Goal: Task Accomplishment & Management: Complete application form

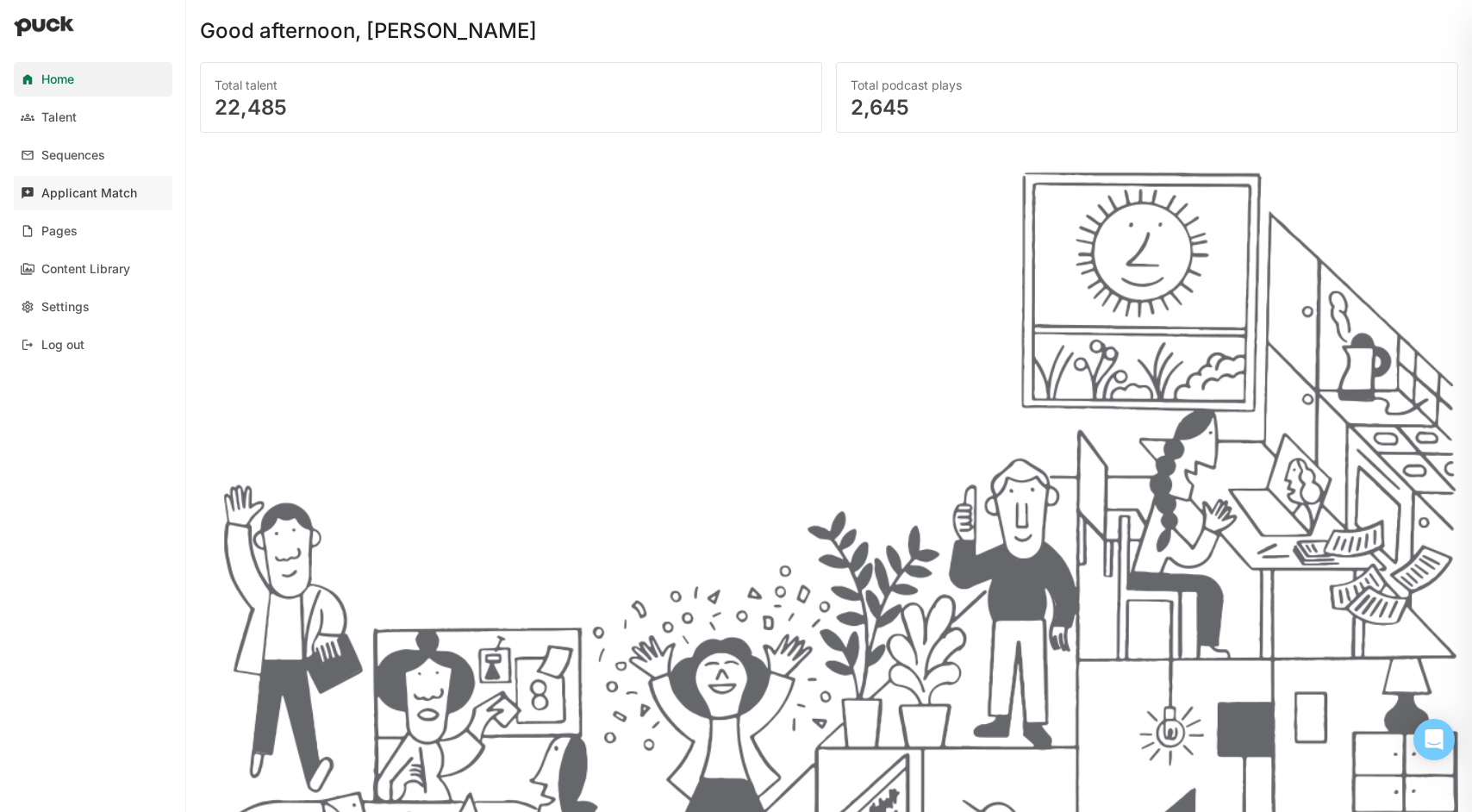
click at [90, 187] on div "Applicant Match" at bounding box center [90, 194] width 96 height 14
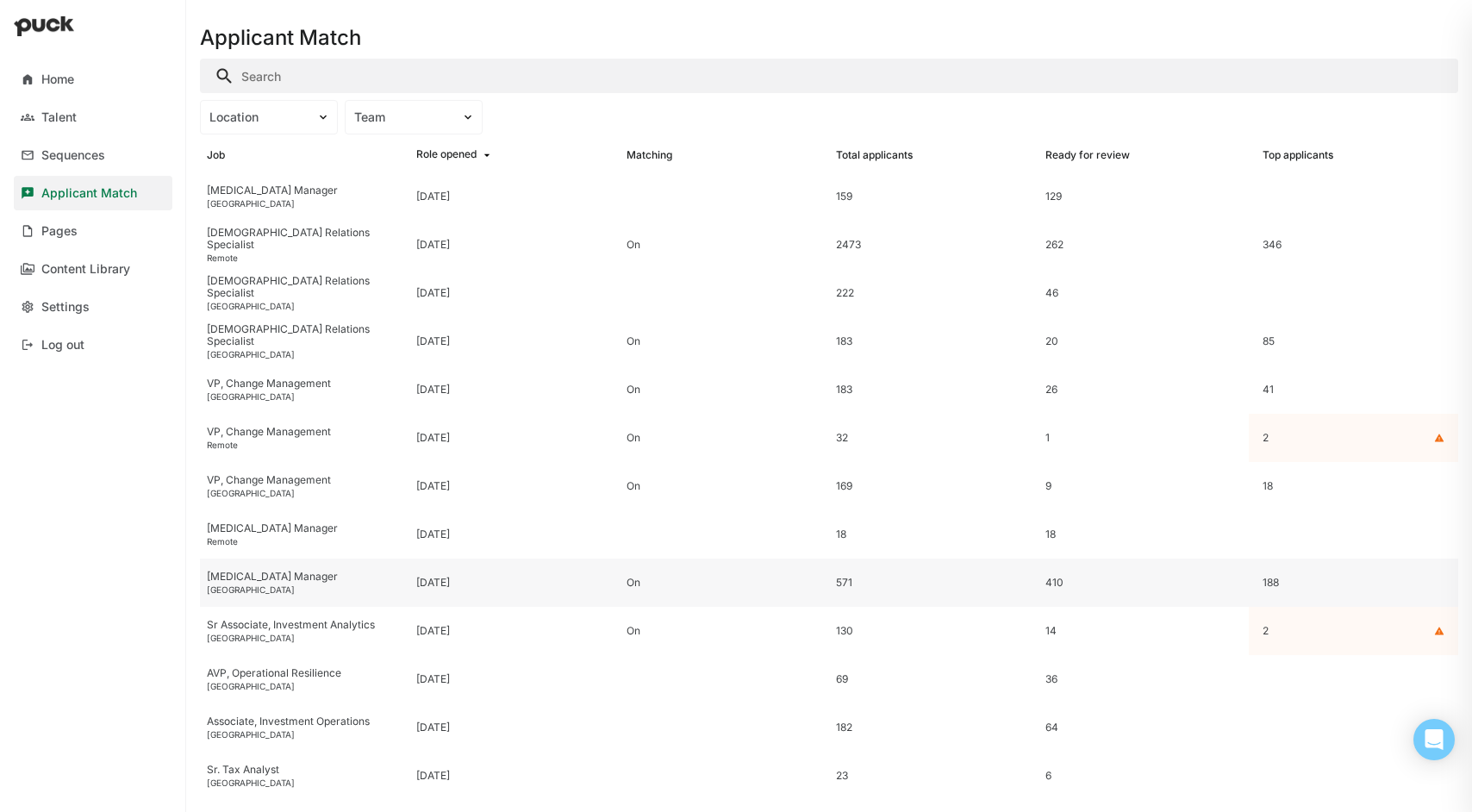
click at [232, 580] on div "[MEDICAL_DATA] Manager" at bounding box center [305, 577] width 195 height 12
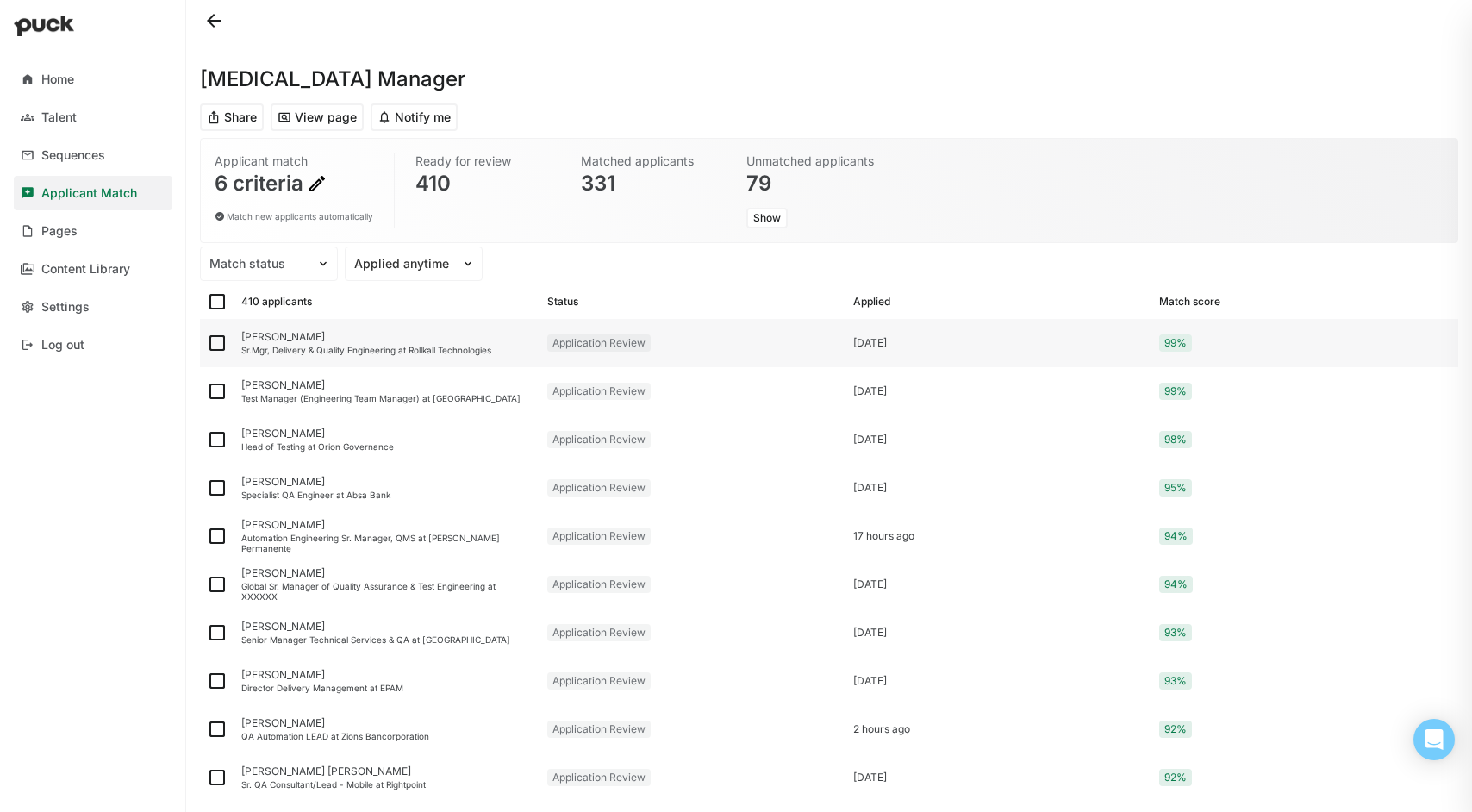
click at [219, 342] on img at bounding box center [217, 342] width 20 height 20
click at [207, 343] on input "checkbox" at bounding box center [206, 343] width 1 height 1
checkbox input "true"
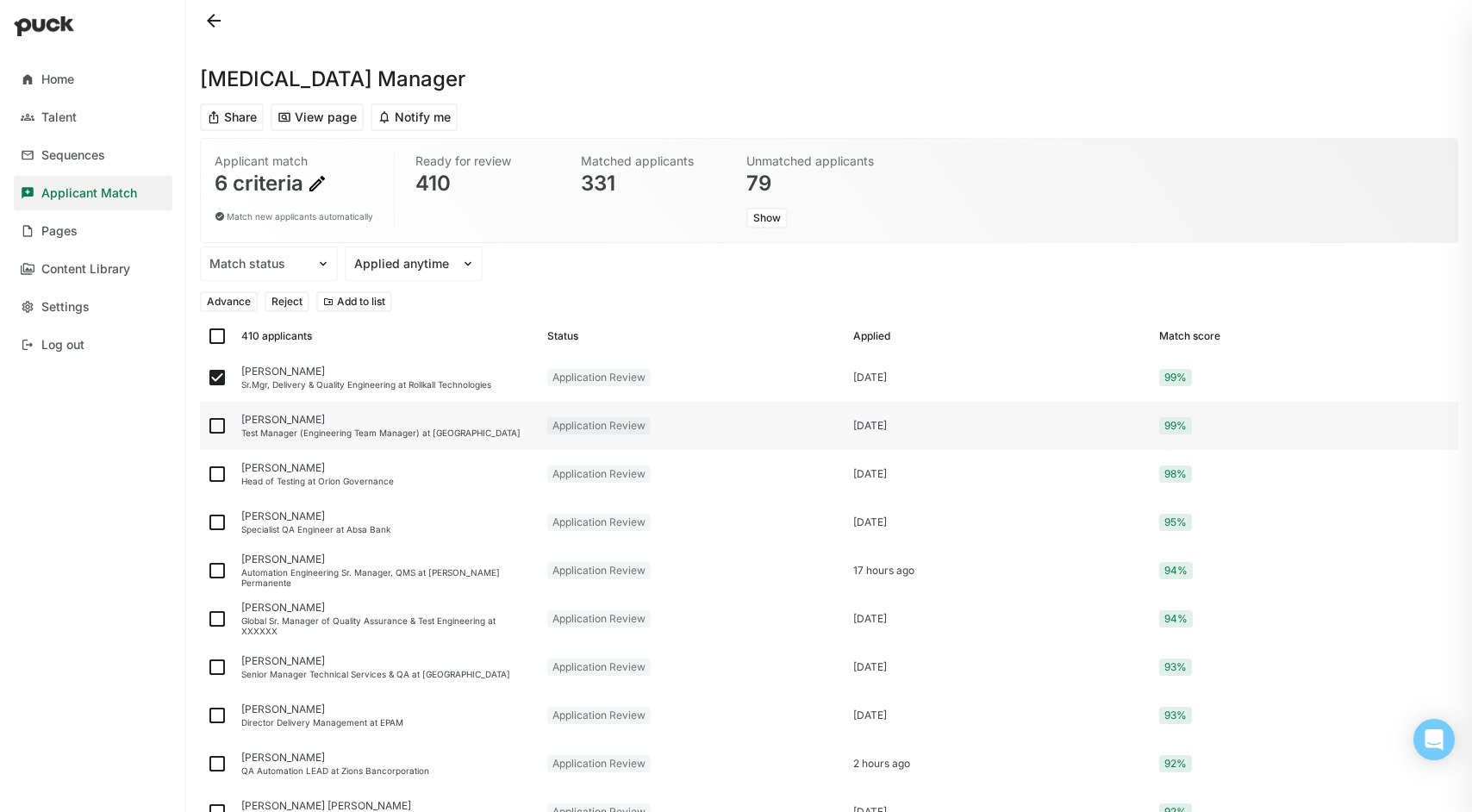
click at [218, 424] on img at bounding box center [217, 426] width 20 height 20
click at [207, 426] on input "checkbox" at bounding box center [206, 426] width 1 height 1
checkbox input "true"
click at [220, 470] on img at bounding box center [217, 474] width 20 height 20
click at [207, 474] on input "checkbox" at bounding box center [206, 474] width 1 height 1
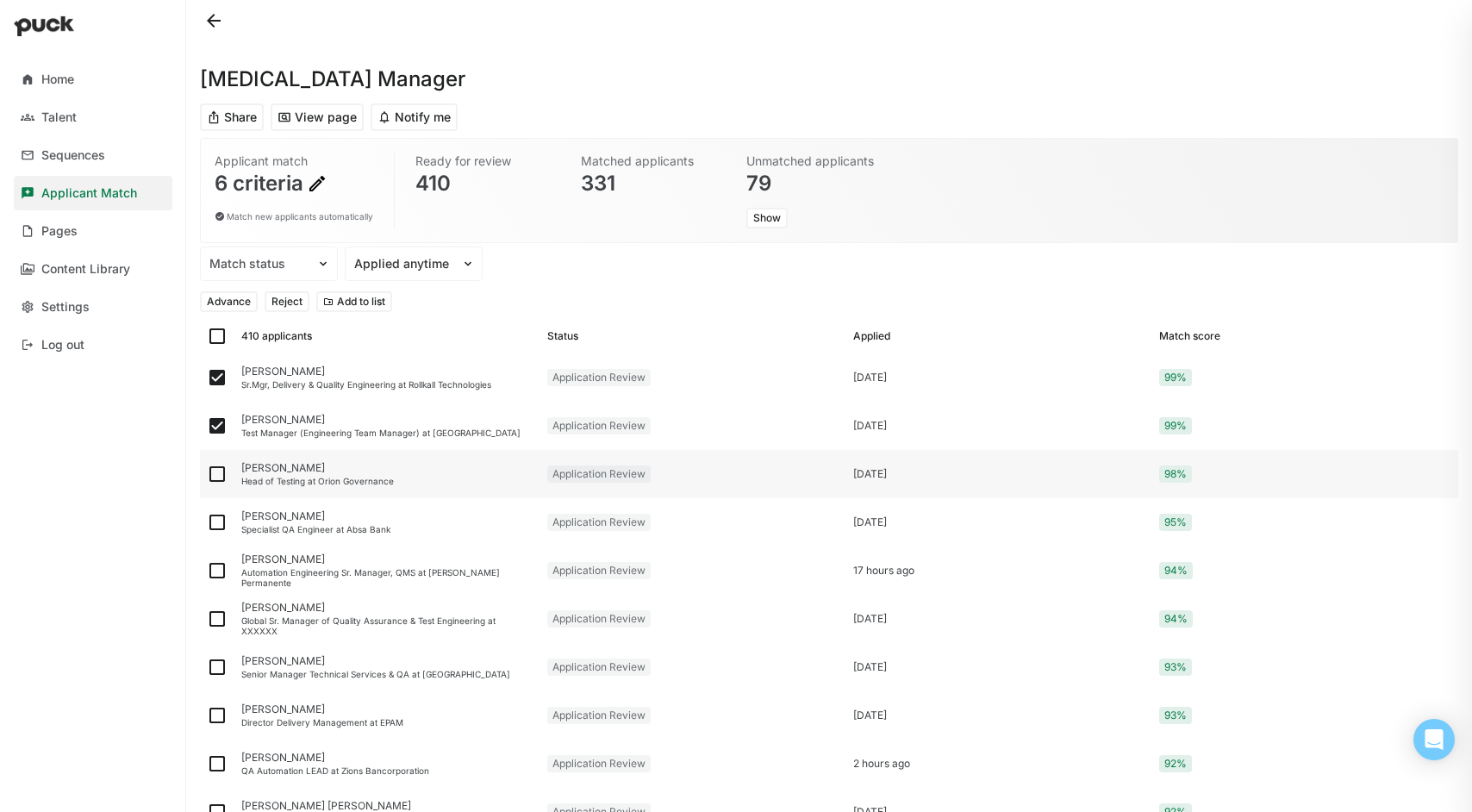
checkbox input "true"
click at [215, 521] on img at bounding box center [217, 521] width 20 height 20
click at [207, 522] on input "checkbox" at bounding box center [206, 522] width 1 height 1
checkbox input "true"
click at [215, 569] on img at bounding box center [217, 569] width 20 height 20
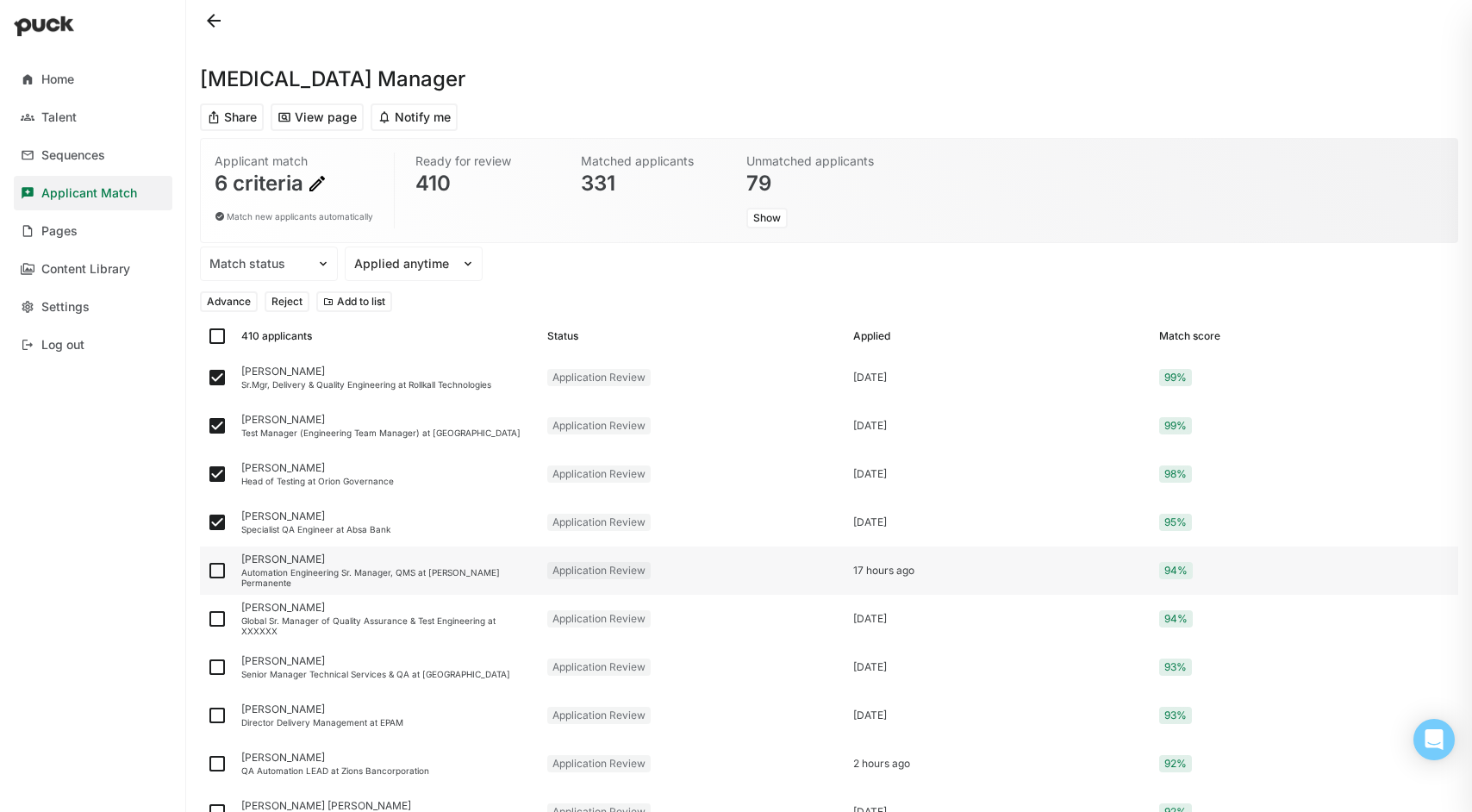
click at [207, 570] on input "checkbox" at bounding box center [206, 570] width 1 height 1
checkbox input "true"
click at [215, 617] on img at bounding box center [217, 618] width 20 height 20
click at [207, 618] on input "checkbox" at bounding box center [206, 618] width 1 height 1
checkbox input "true"
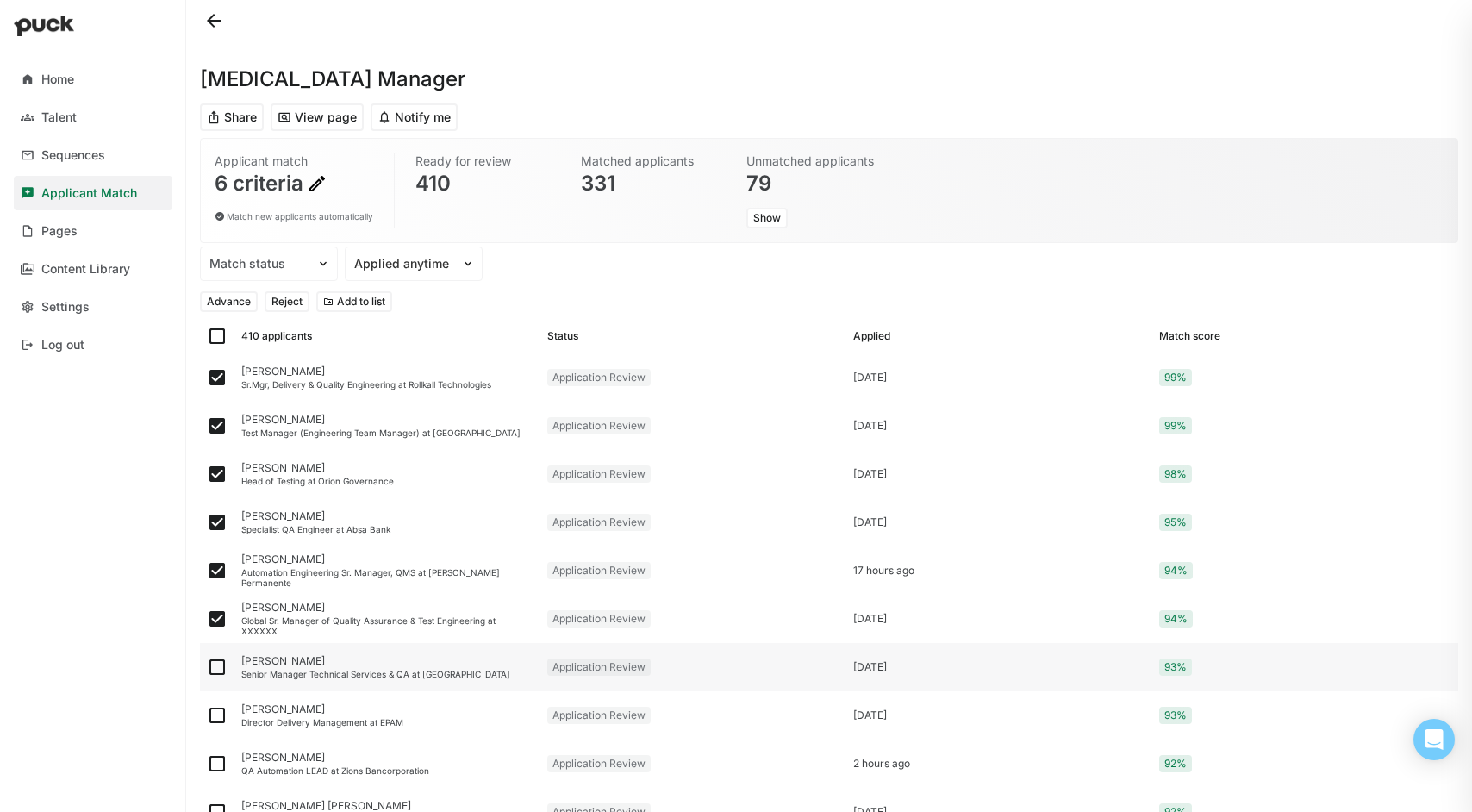
click at [219, 666] on img at bounding box center [217, 666] width 20 height 20
click at [207, 667] on input "checkbox" at bounding box center [206, 667] width 1 height 1
checkbox input "true"
click at [219, 810] on img at bounding box center [217, 811] width 20 height 20
click at [207, 811] on input "checkbox" at bounding box center [206, 812] width 1 height 1
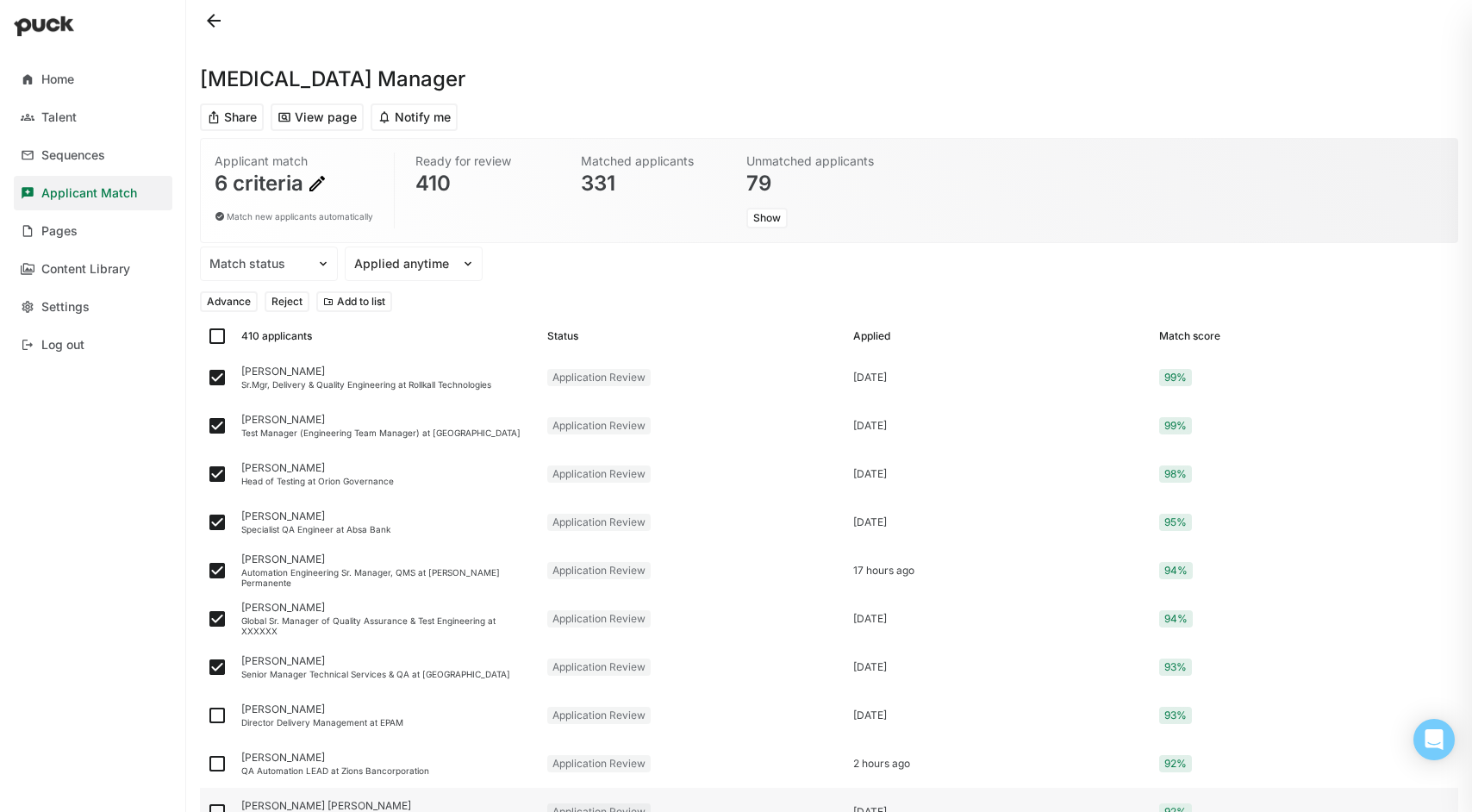
checkbox input "true"
click at [233, 300] on button "Advance" at bounding box center [228, 301] width 58 height 20
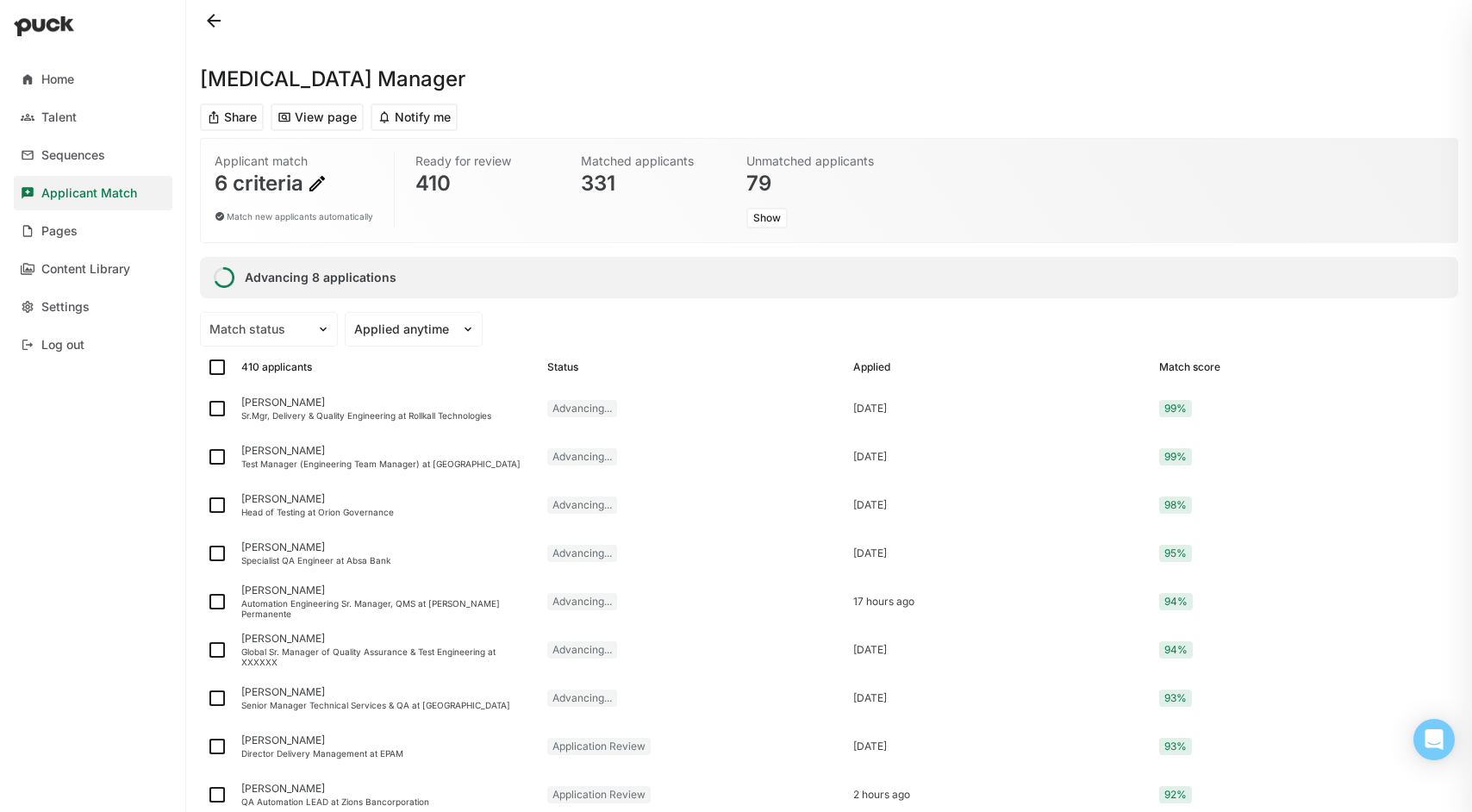
checkbox input "false"
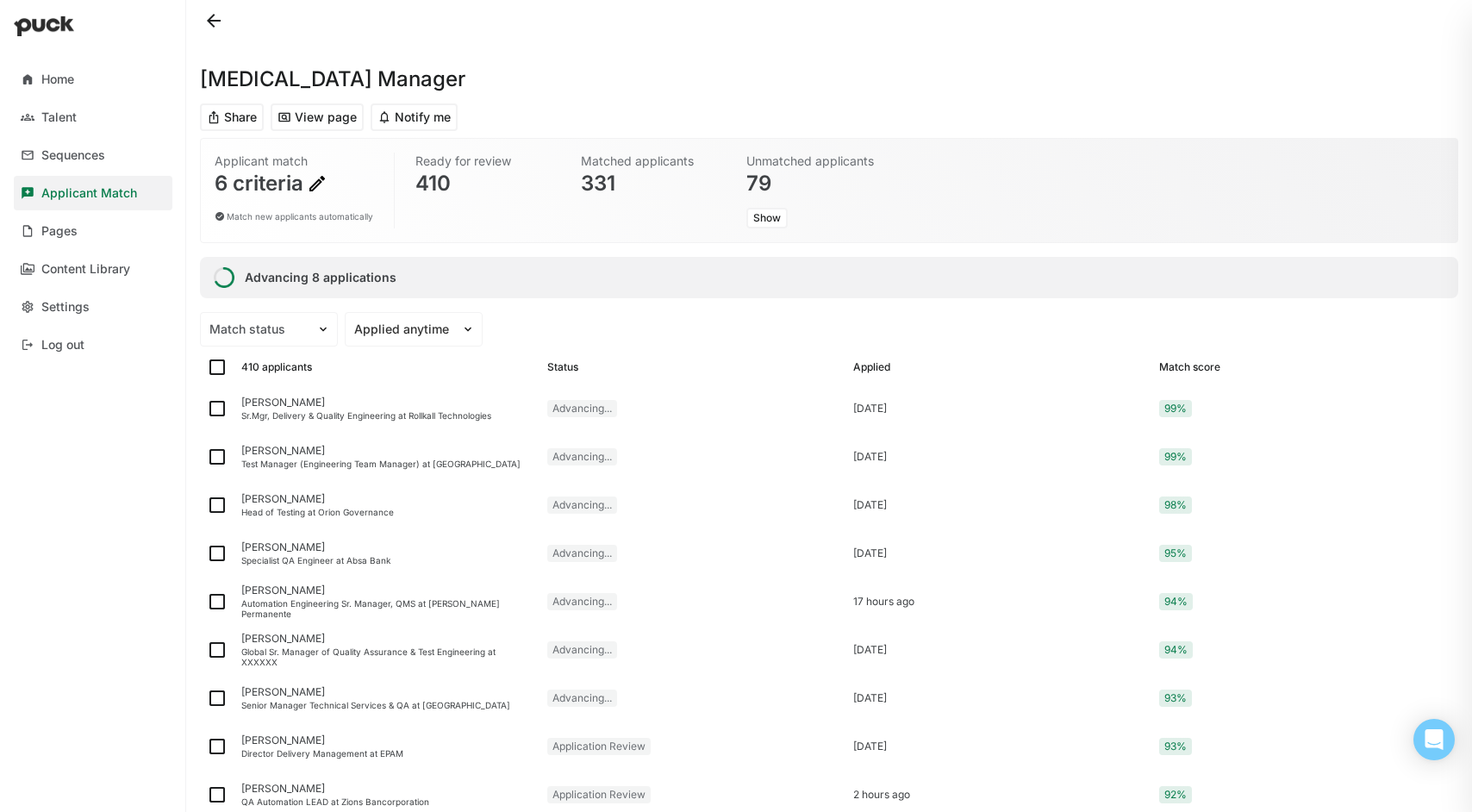
checkbox input "false"
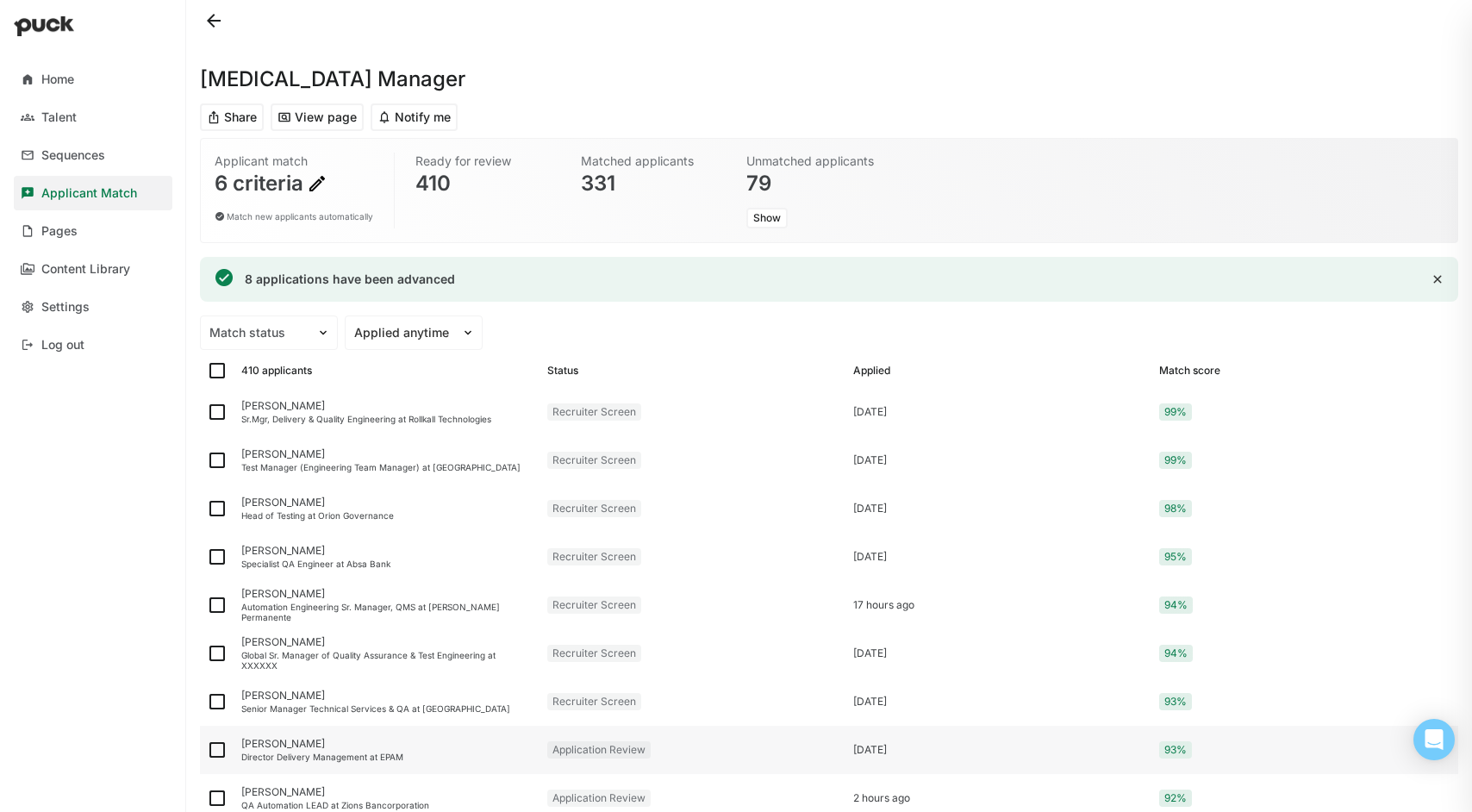
click at [212, 753] on img at bounding box center [217, 749] width 20 height 20
click at [207, 751] on input "checkbox" at bounding box center [206, 750] width 1 height 1
checkbox input "true"
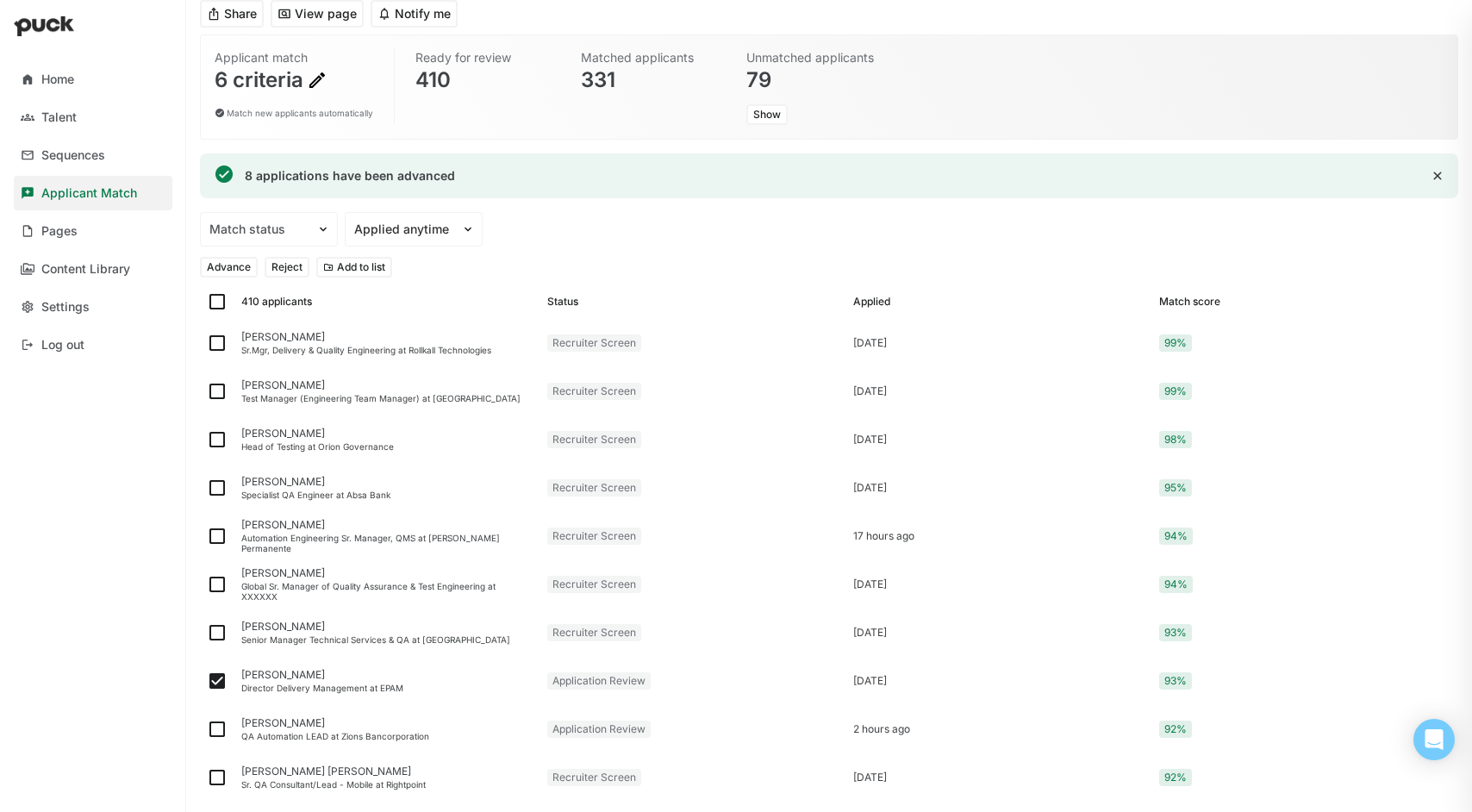
scroll to position [138, 0]
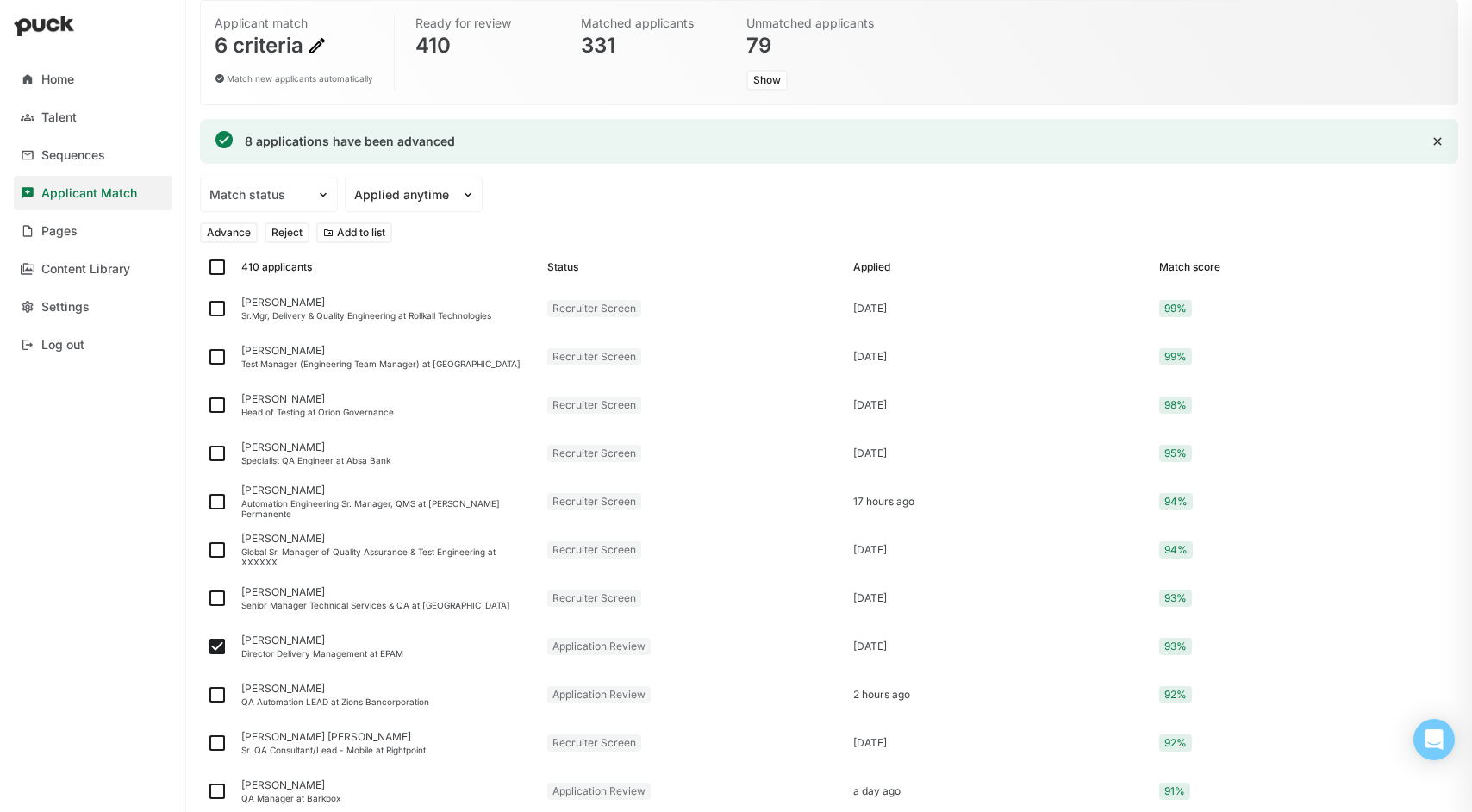
click at [217, 263] on img at bounding box center [217, 267] width 20 height 20
click at [207, 267] on input "checkbox" at bounding box center [206, 267] width 1 height 1
checkbox input "true"
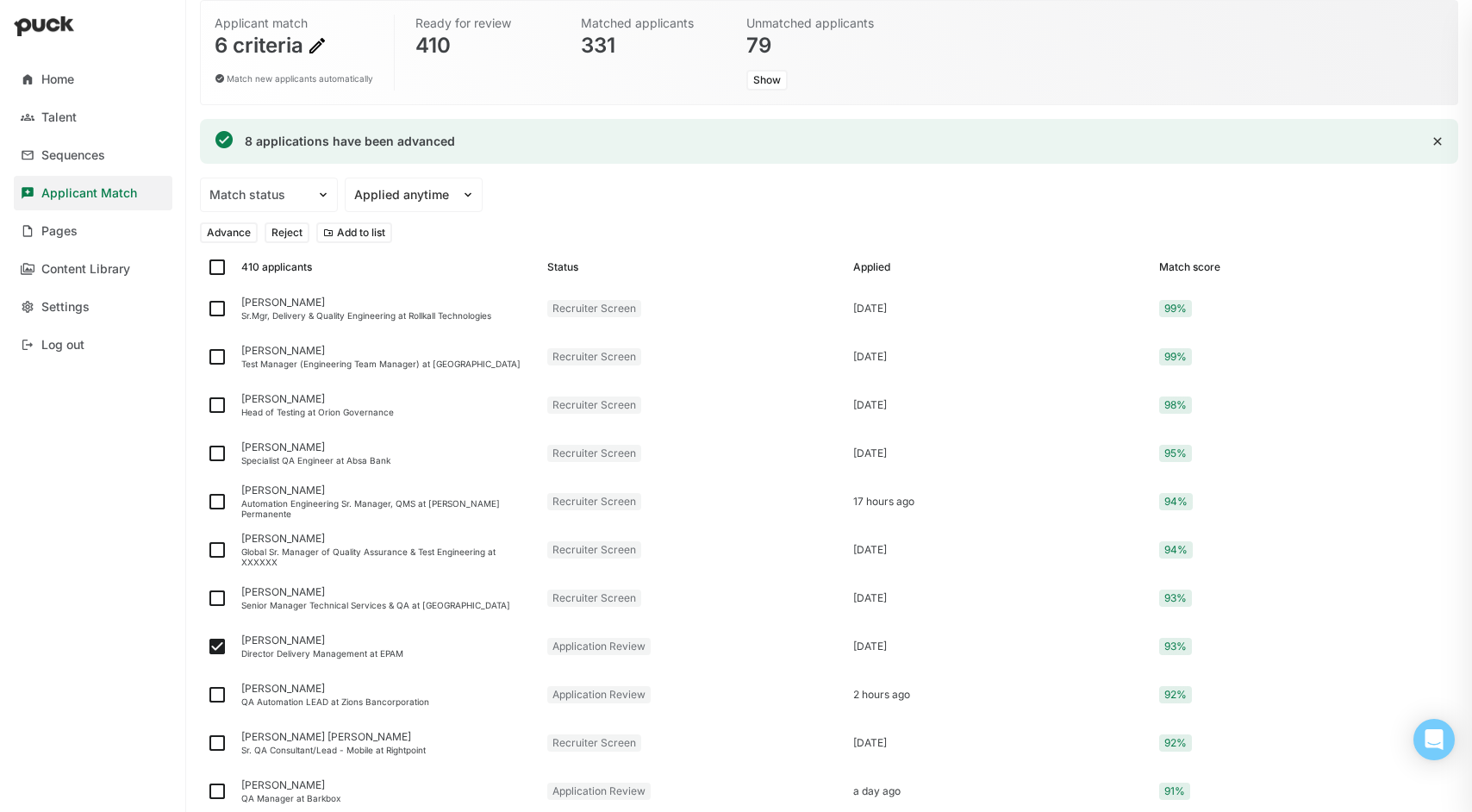
checkbox input "true"
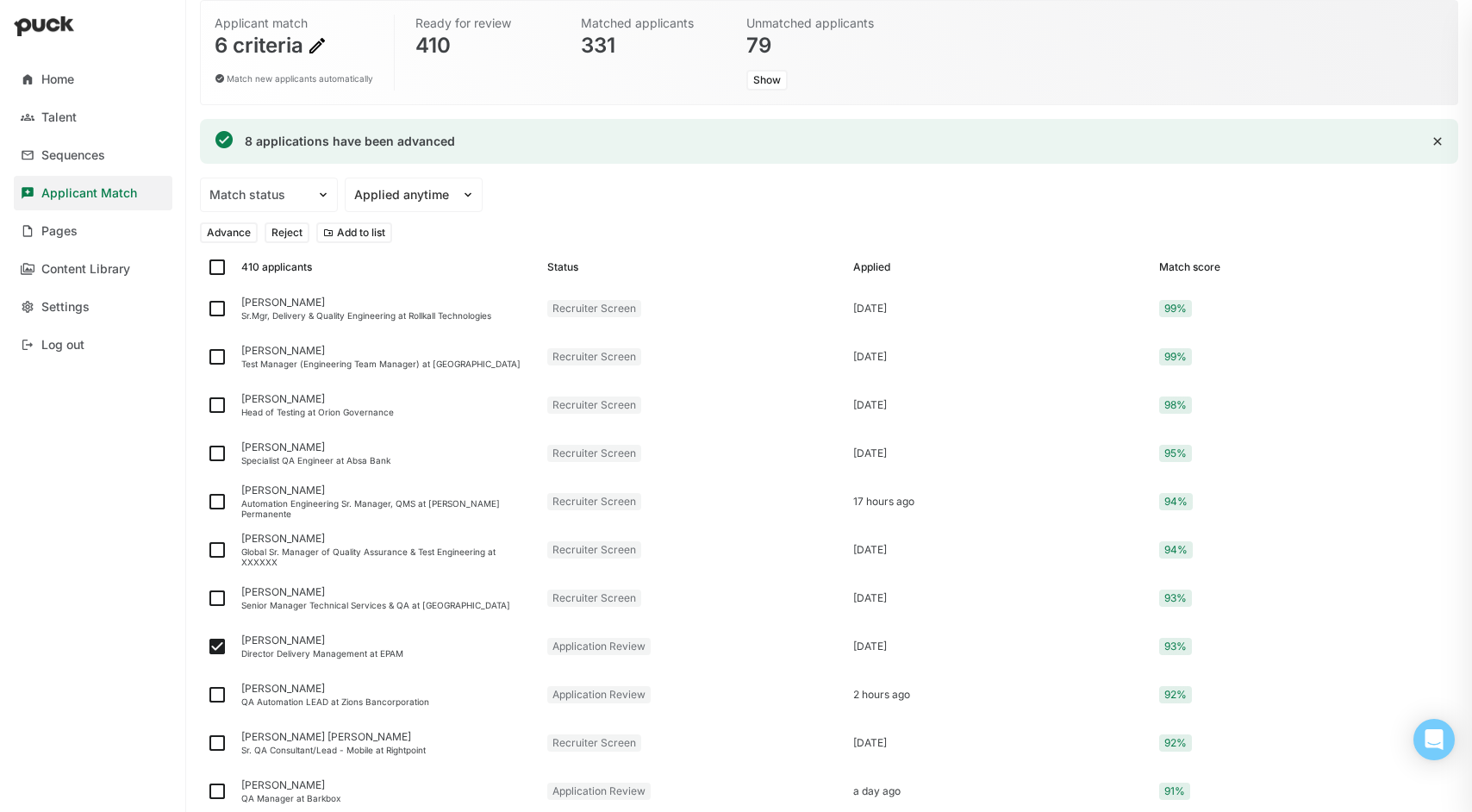
checkbox input "true"
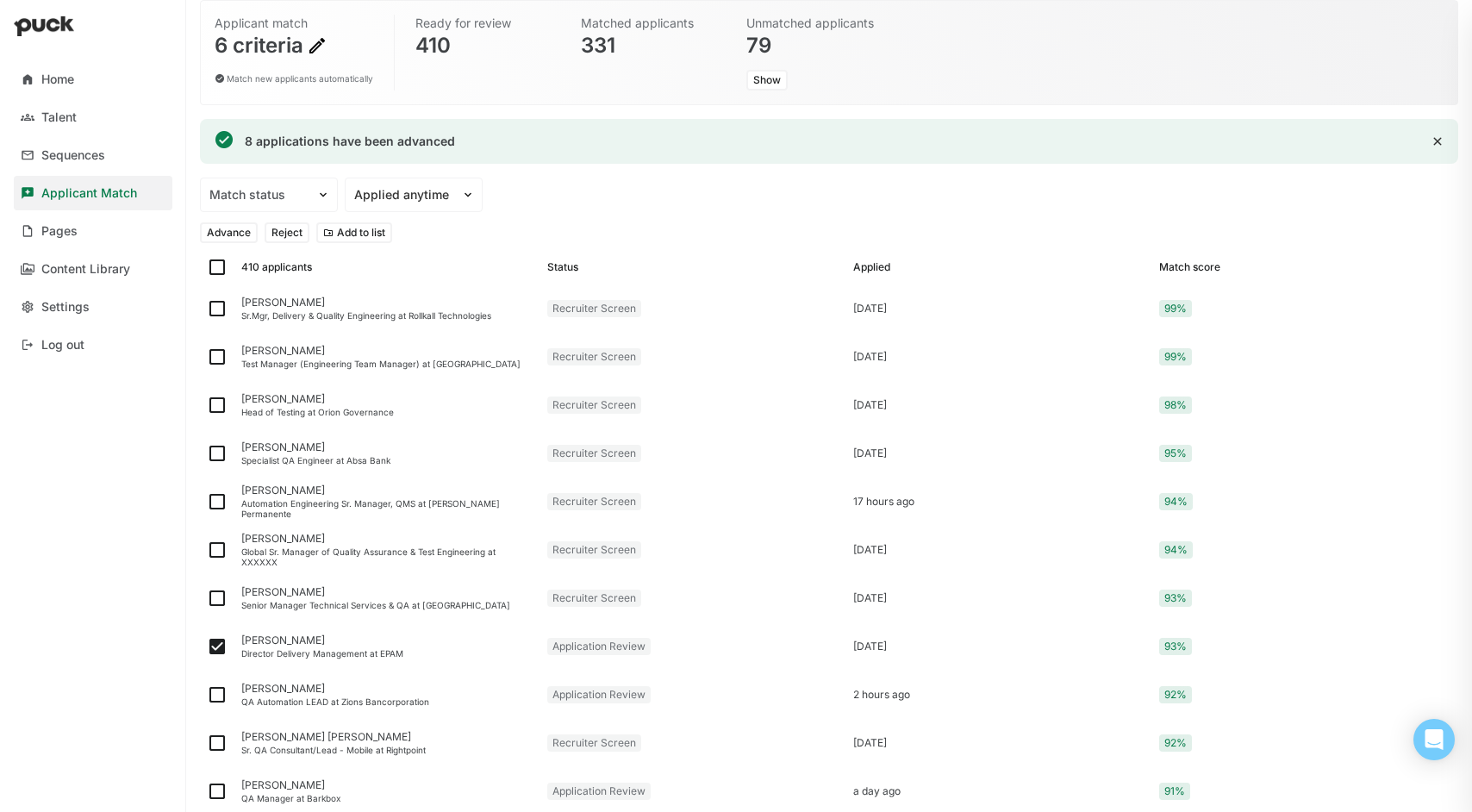
checkbox input "true"
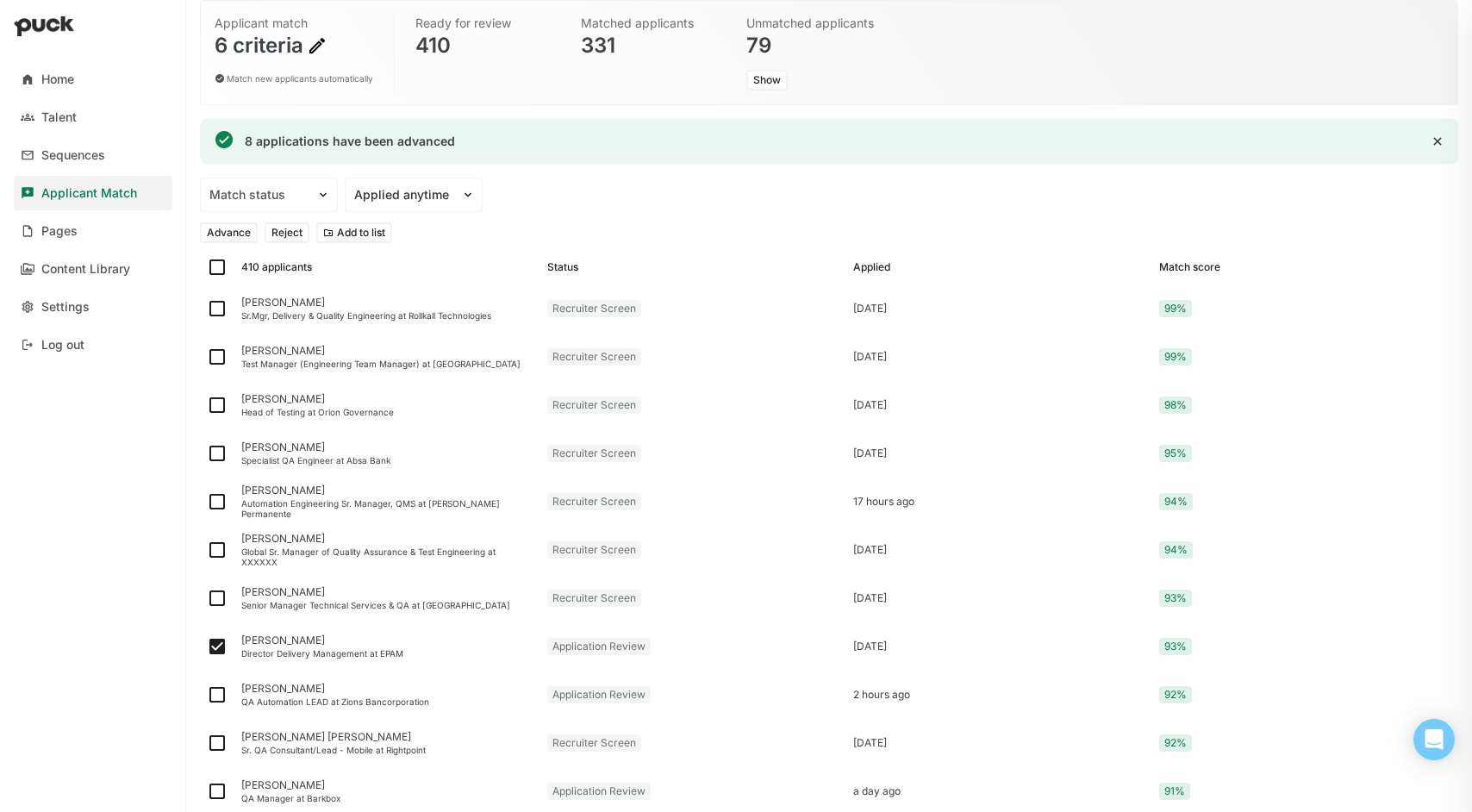
checkbox input "true"
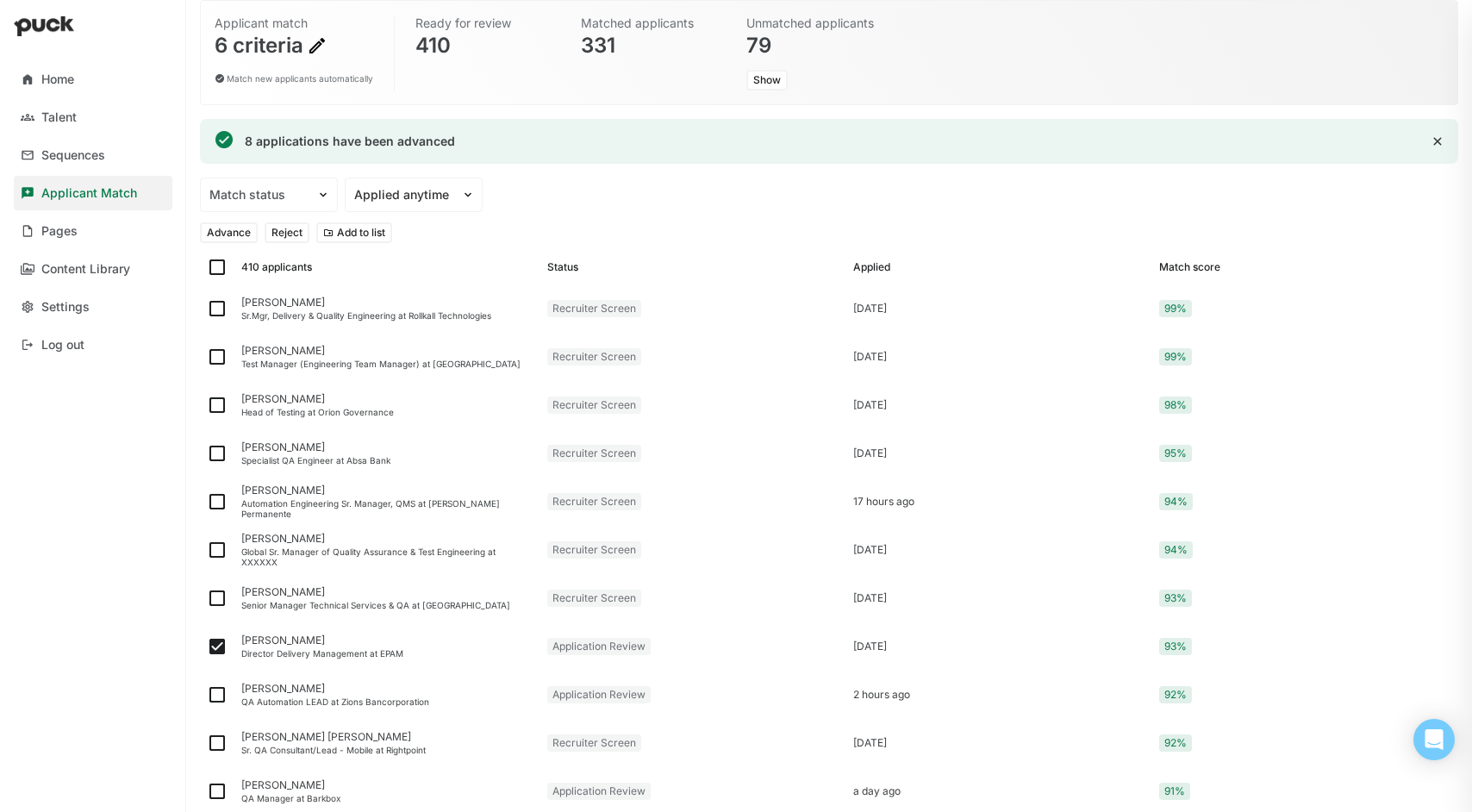
checkbox input "true"
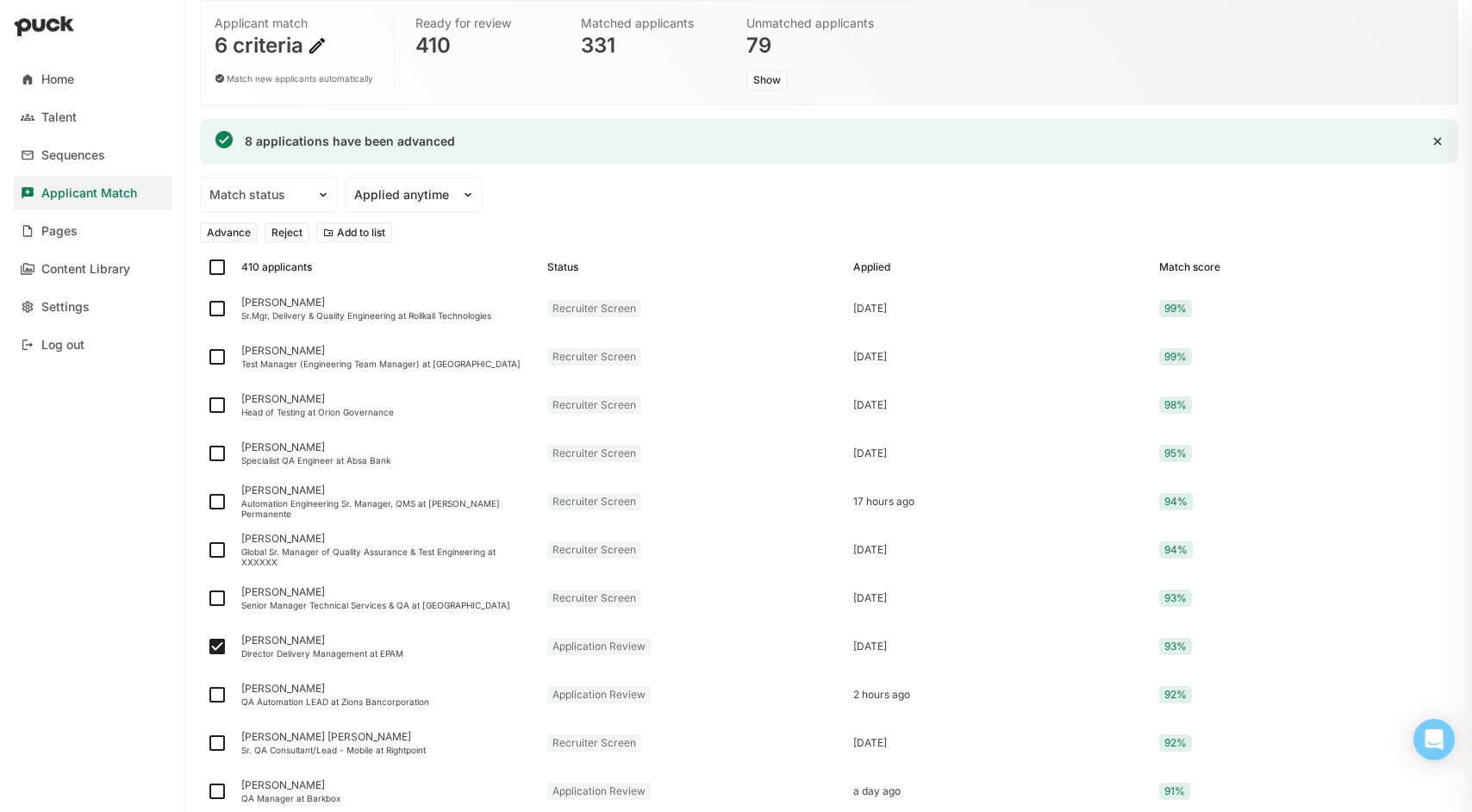
checkbox input "true"
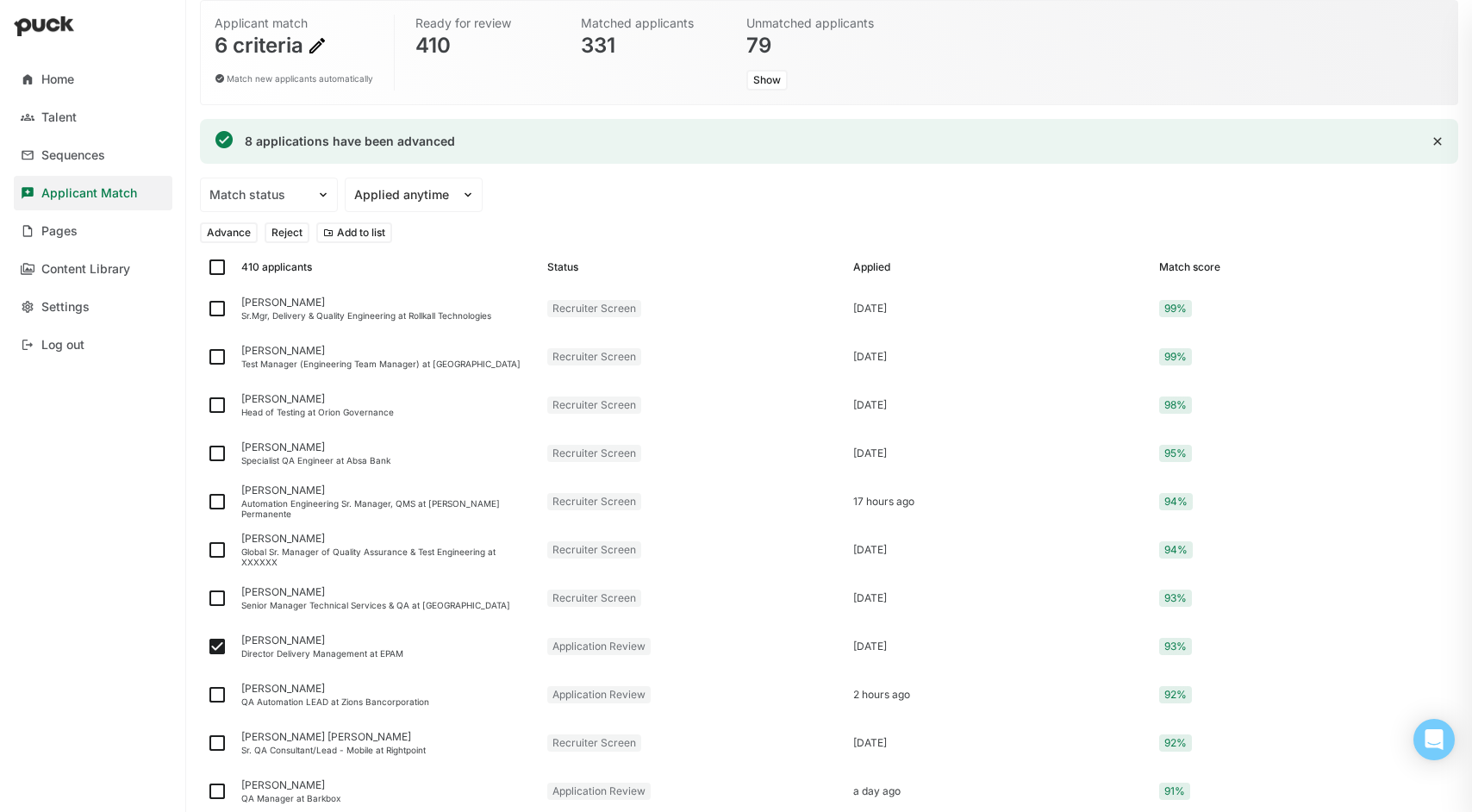
checkbox input "true"
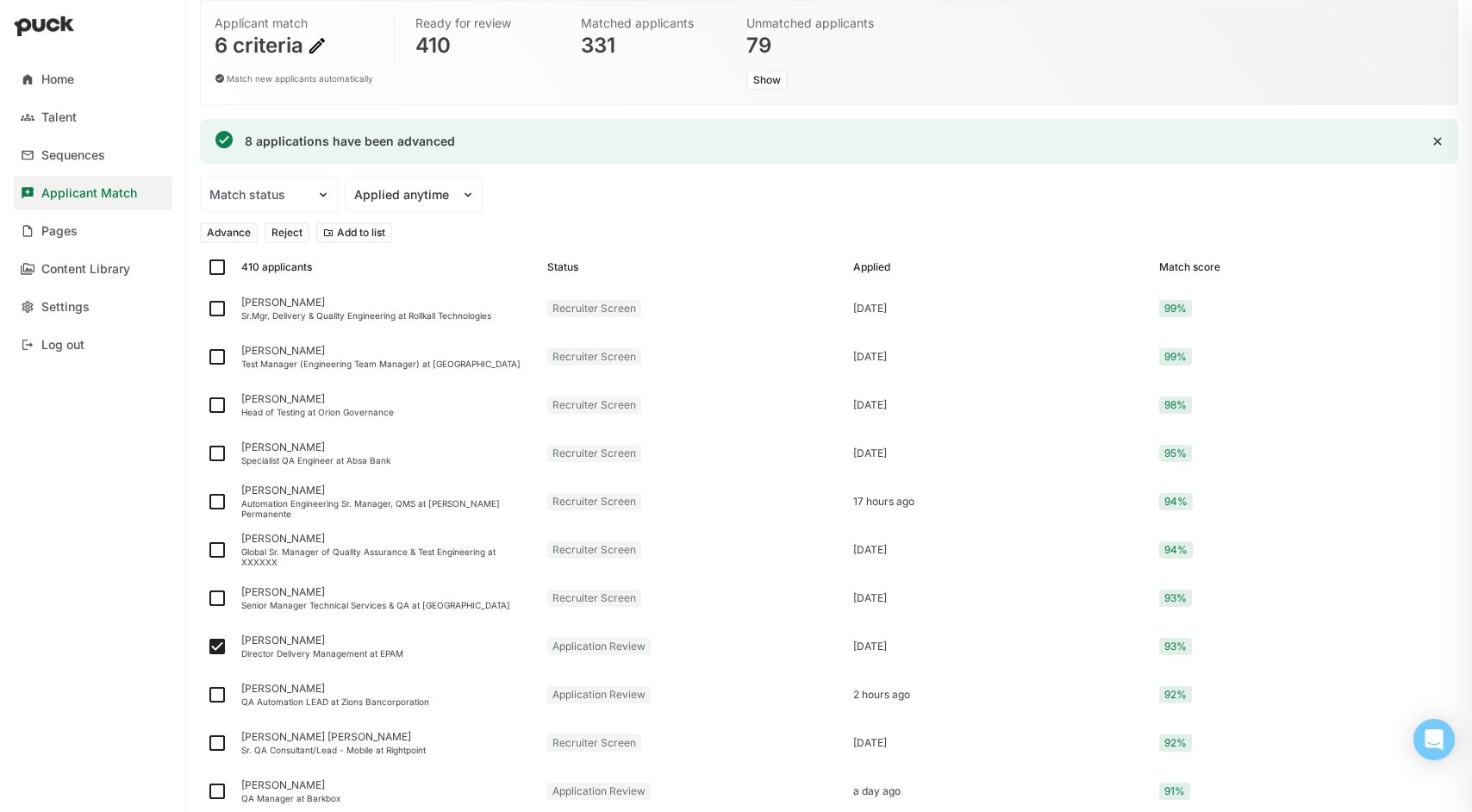
checkbox input "true"
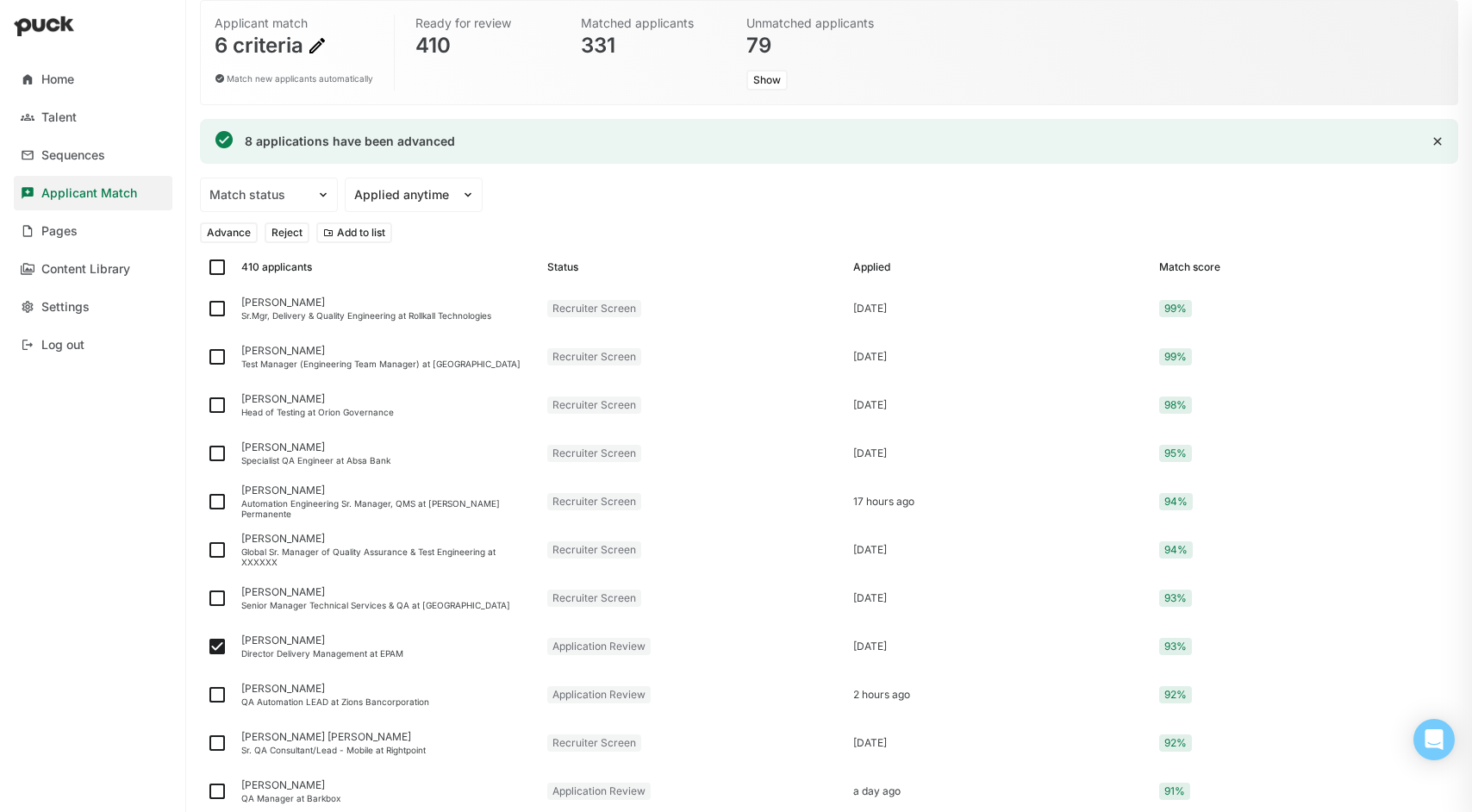
checkbox input "true"
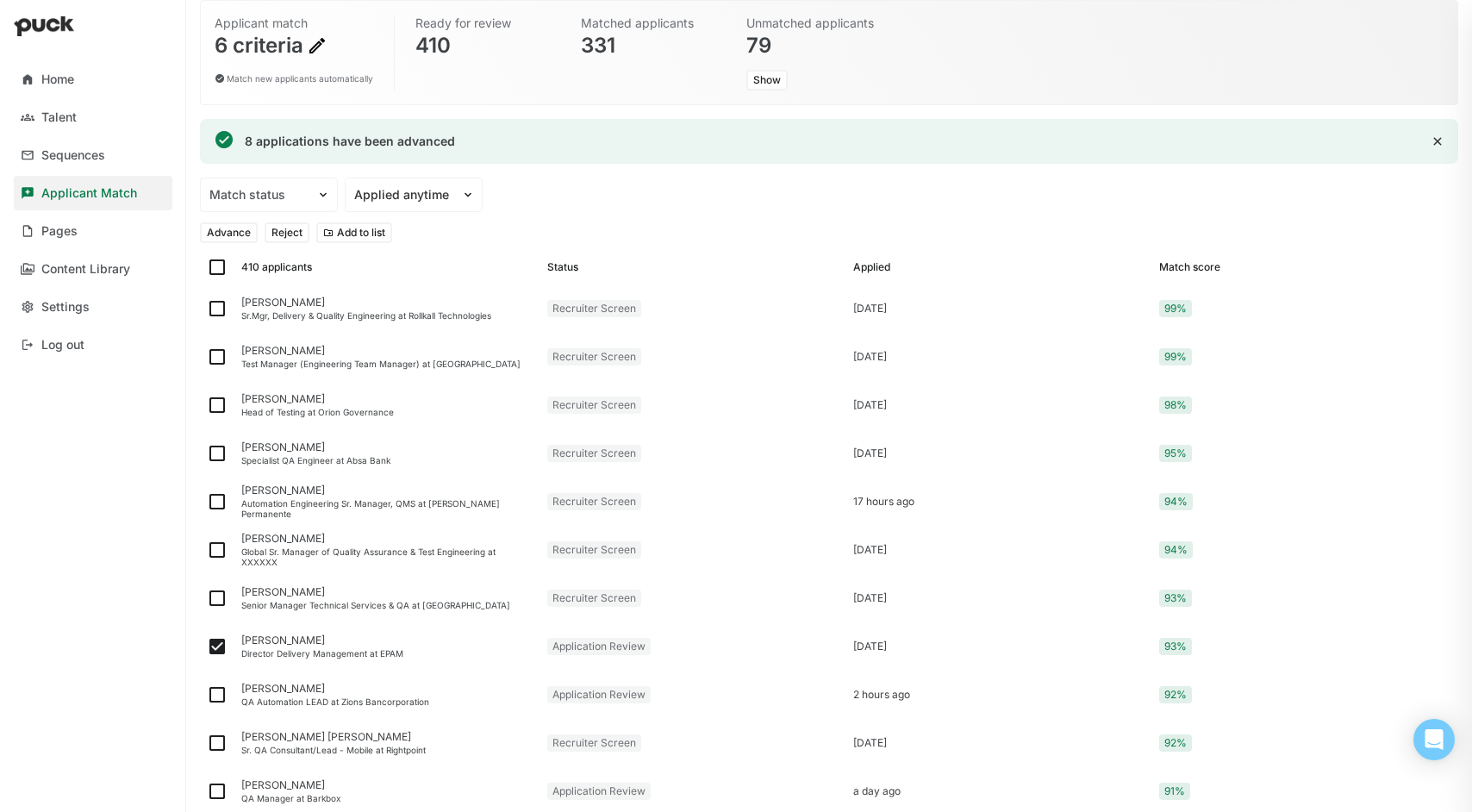
checkbox input "true"
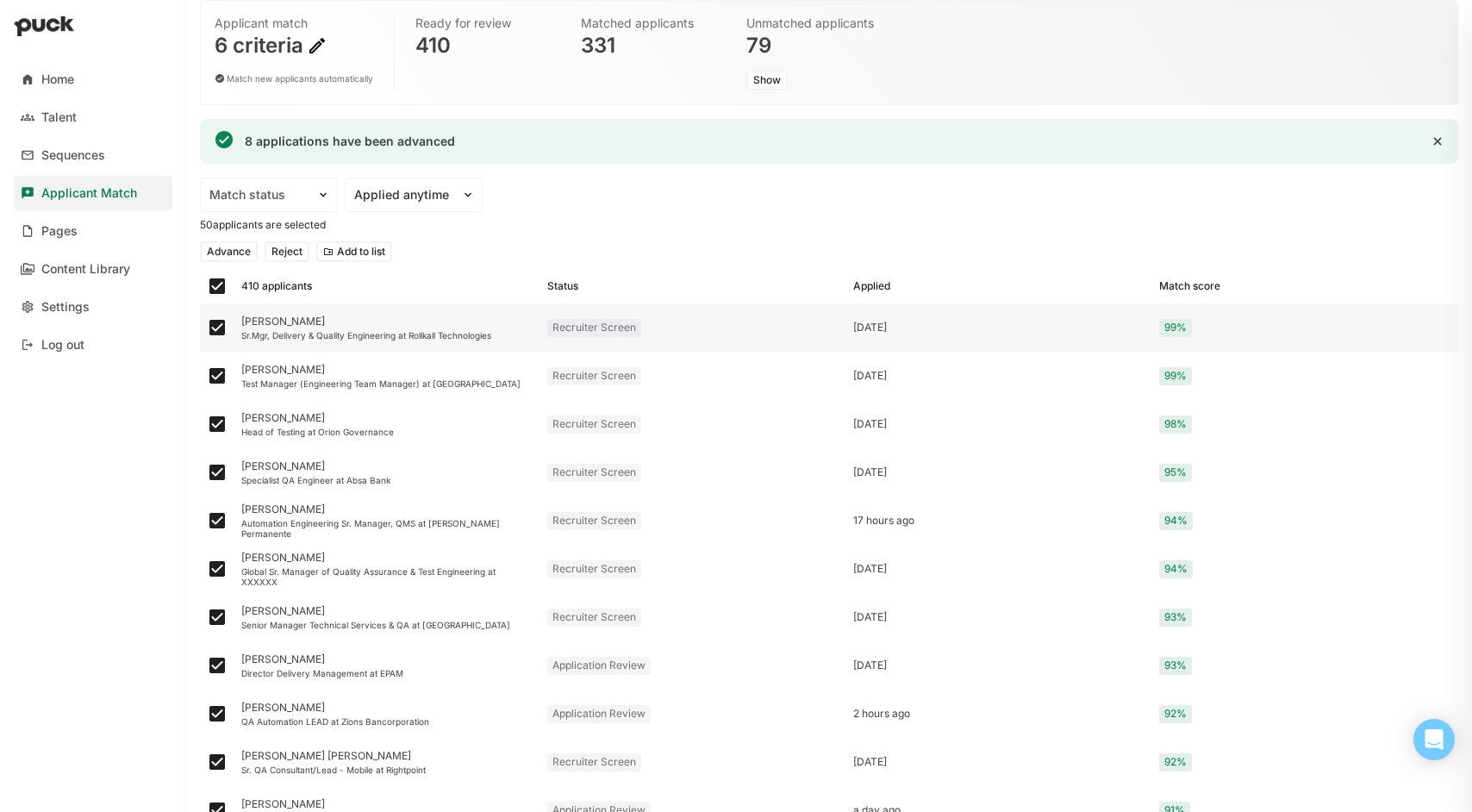
click at [217, 322] on img at bounding box center [217, 327] width 20 height 20
click at [207, 328] on input "checkbox" at bounding box center [206, 328] width 1 height 1
checkbox input "false"
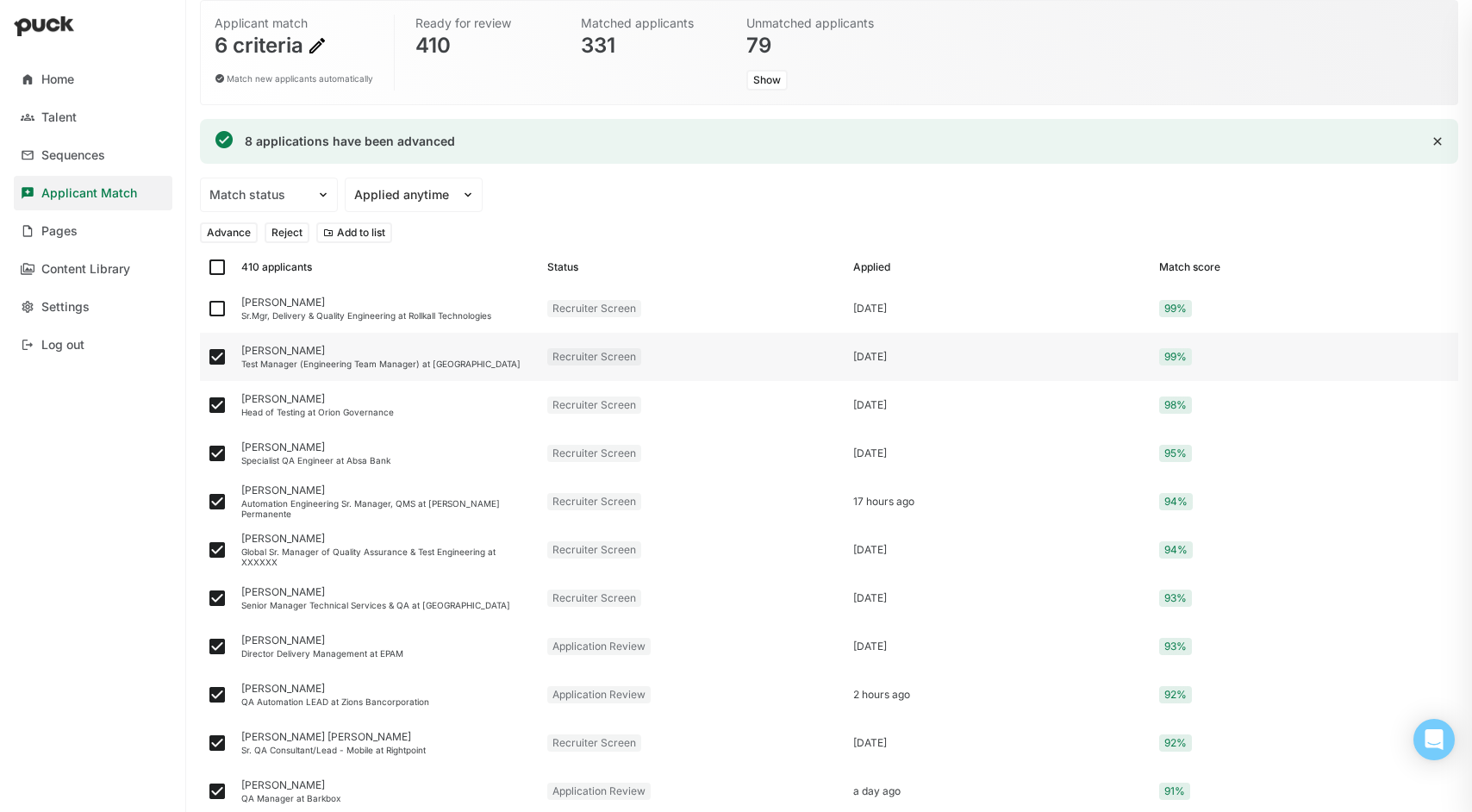
click at [215, 357] on img at bounding box center [217, 356] width 20 height 20
click at [207, 357] on input "checkbox" at bounding box center [206, 357] width 1 height 1
checkbox input "false"
click at [219, 398] on img at bounding box center [217, 404] width 20 height 20
click at [207, 405] on input "checkbox" at bounding box center [206, 405] width 1 height 1
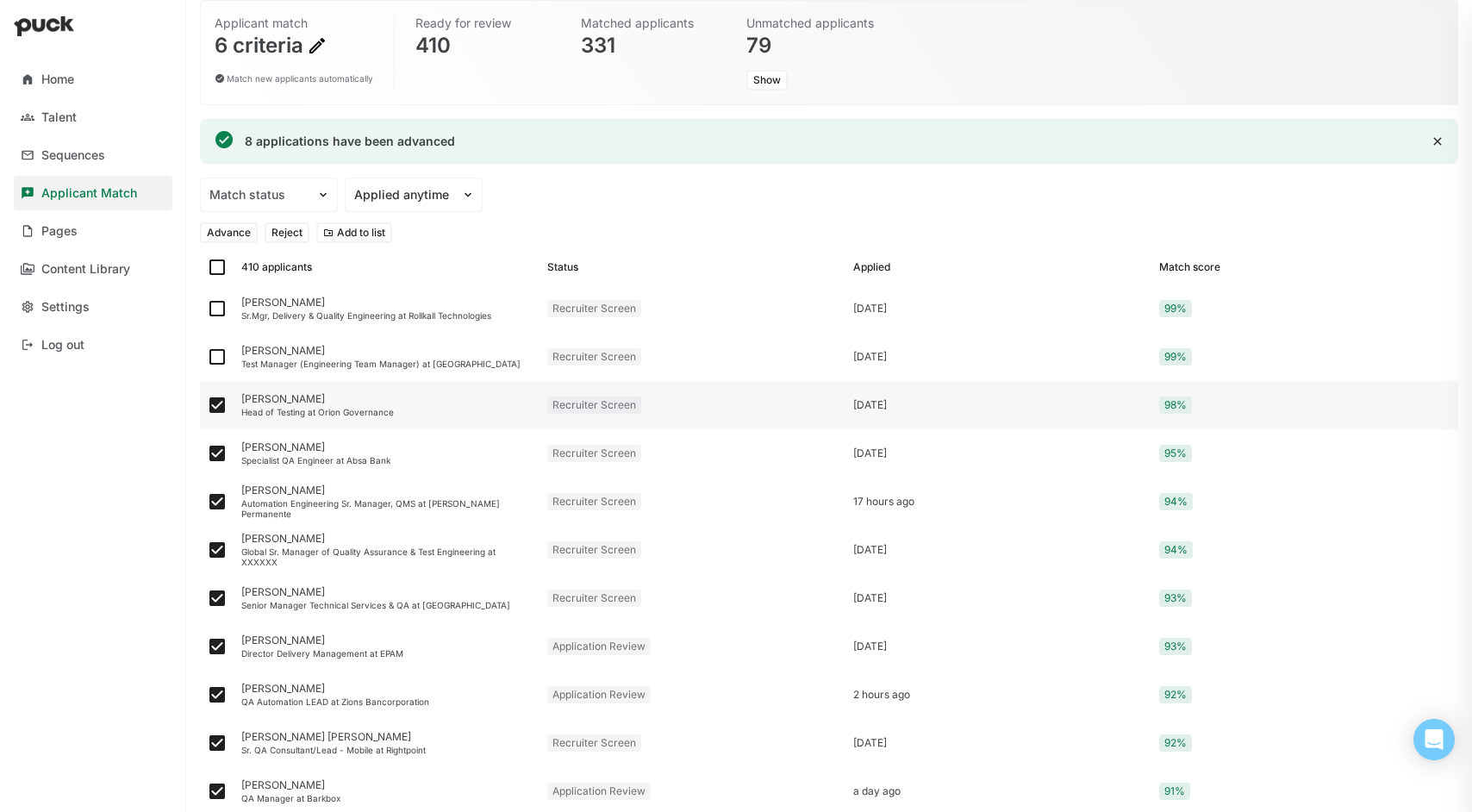
checkbox input "false"
click at [219, 449] on img at bounding box center [217, 453] width 20 height 20
click at [207, 453] on input "checkbox" at bounding box center [206, 453] width 1 height 1
checkbox input "false"
click at [219, 496] on img at bounding box center [217, 501] width 20 height 20
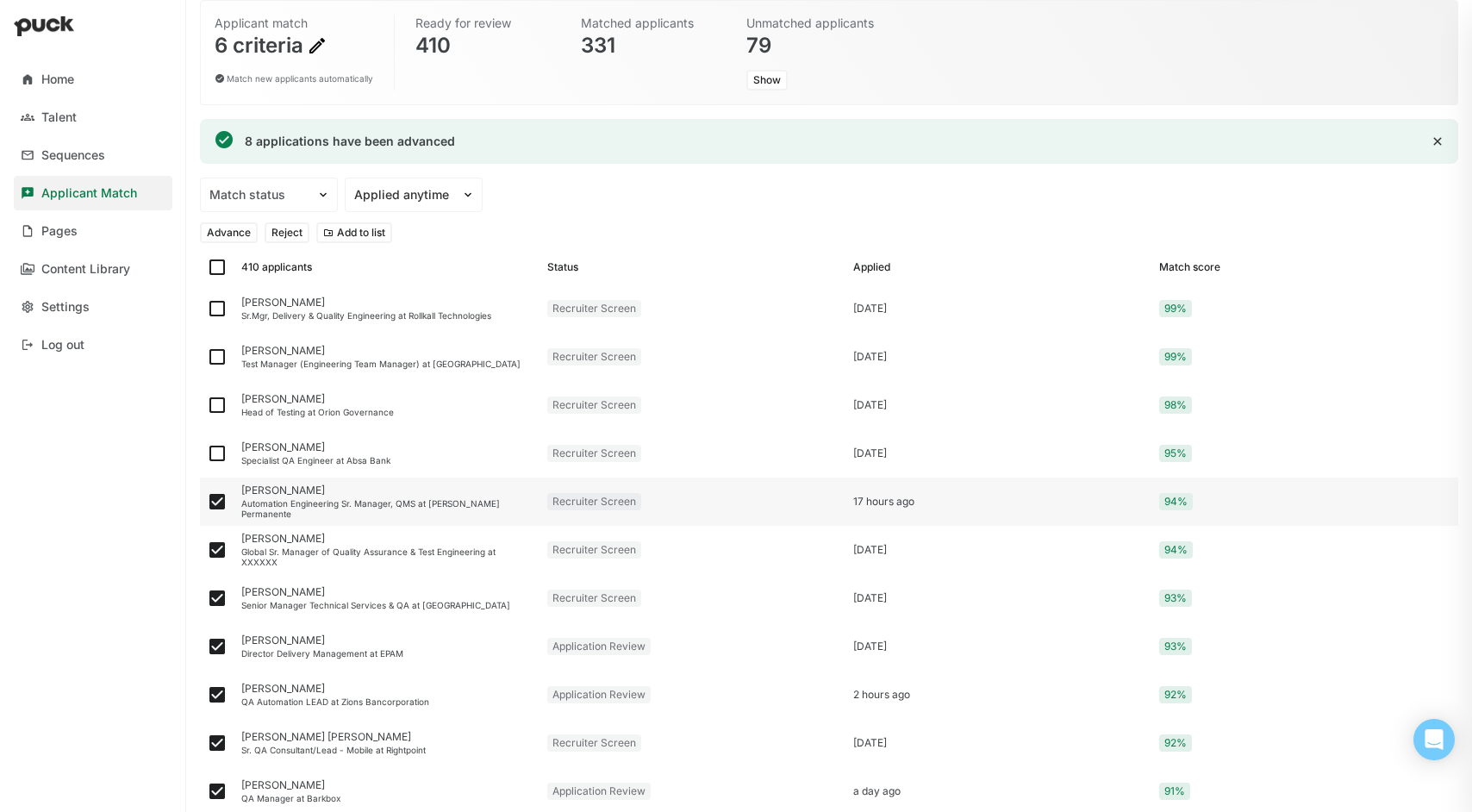
click at [207, 502] on input "checkbox" at bounding box center [206, 502] width 1 height 1
checkbox input "false"
click at [219, 545] on img at bounding box center [217, 549] width 20 height 20
click at [207, 550] on input "checkbox" at bounding box center [206, 550] width 1 height 1
checkbox input "false"
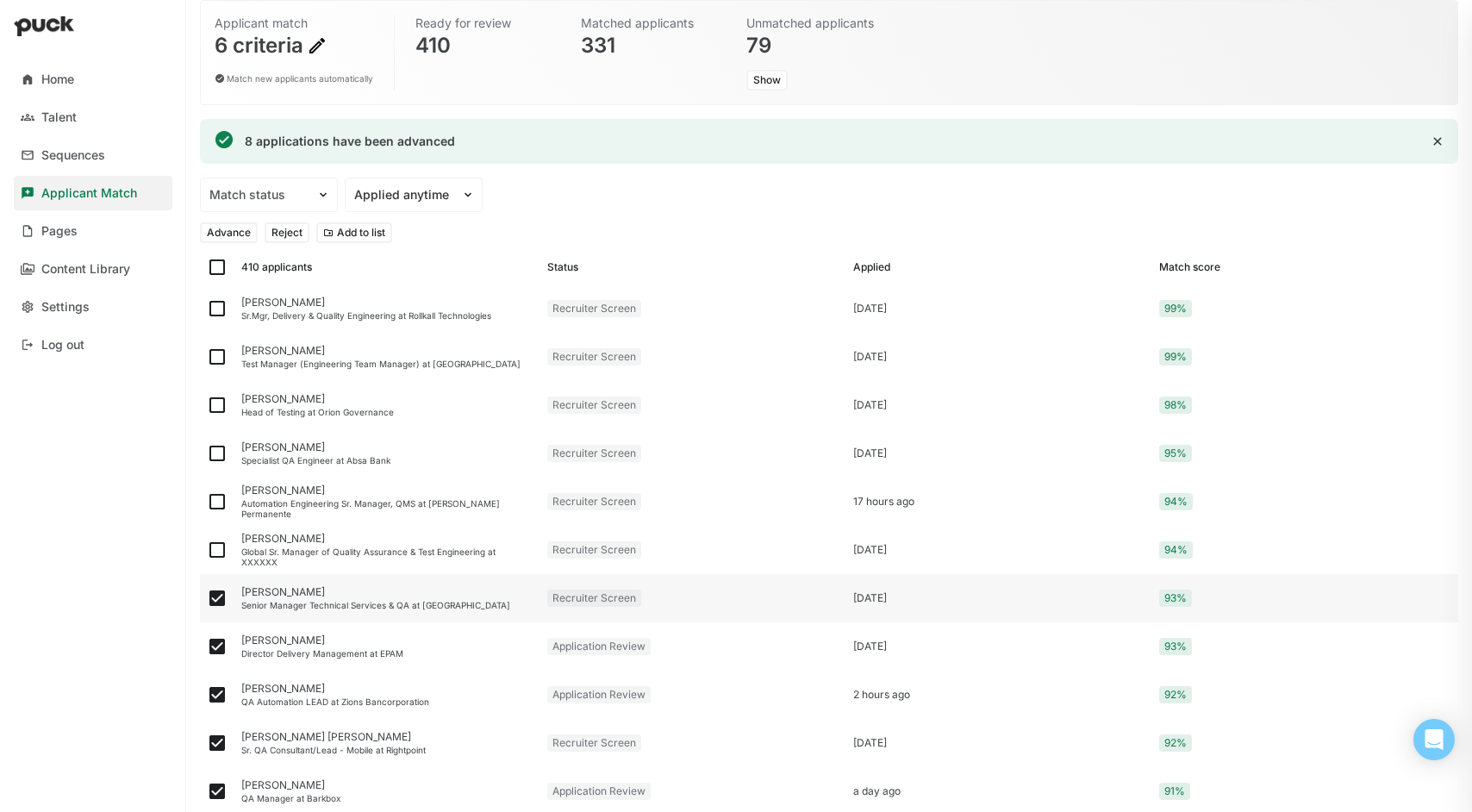
click at [215, 588] on img at bounding box center [217, 598] width 20 height 20
click at [207, 598] on input "checkbox" at bounding box center [206, 598] width 1 height 1
checkbox input "false"
click at [217, 740] on img at bounding box center [217, 742] width 20 height 20
click at [207, 743] on input "checkbox" at bounding box center [206, 743] width 1 height 1
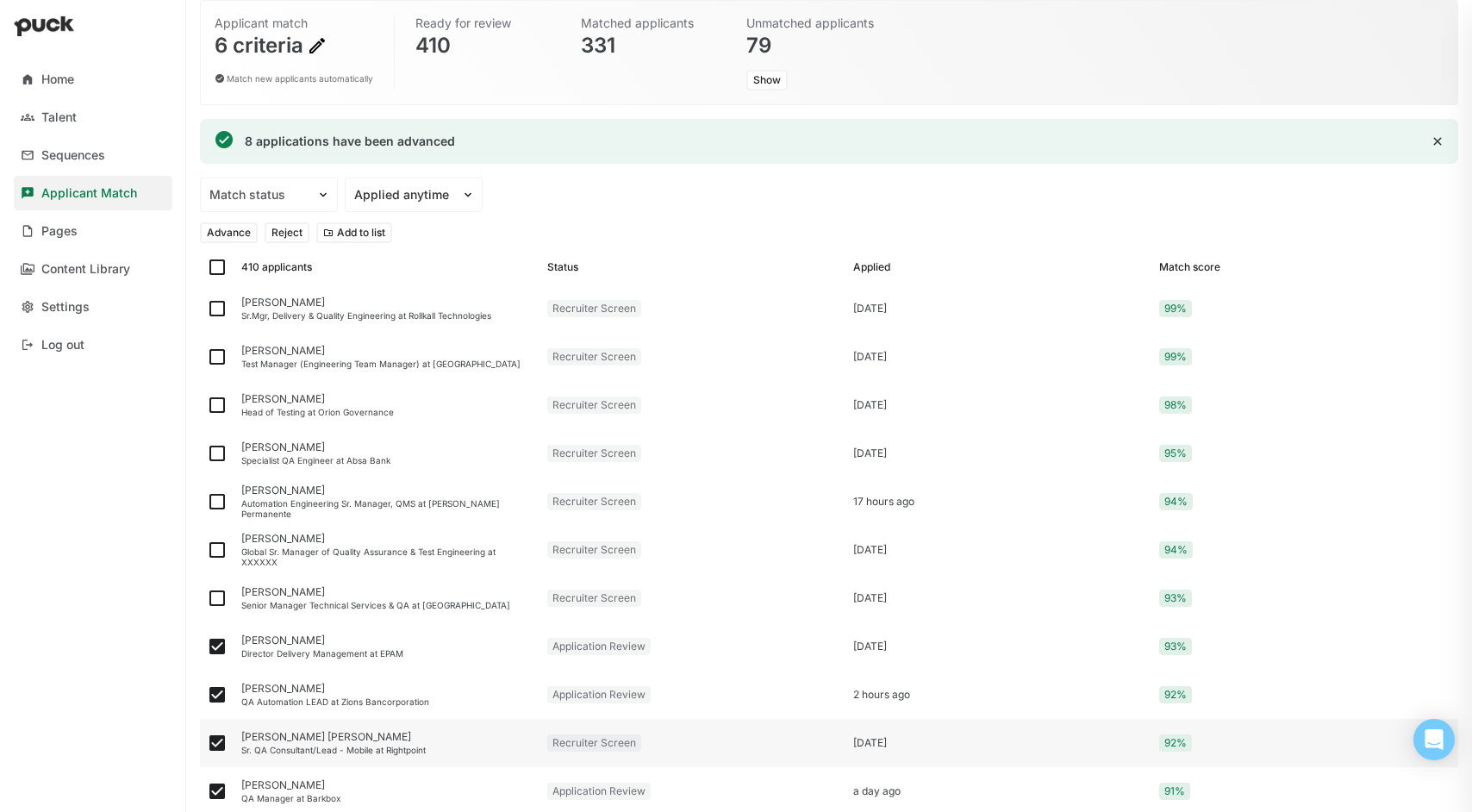
checkbox input "false"
click at [284, 232] on button "Reject" at bounding box center [287, 232] width 44 height 20
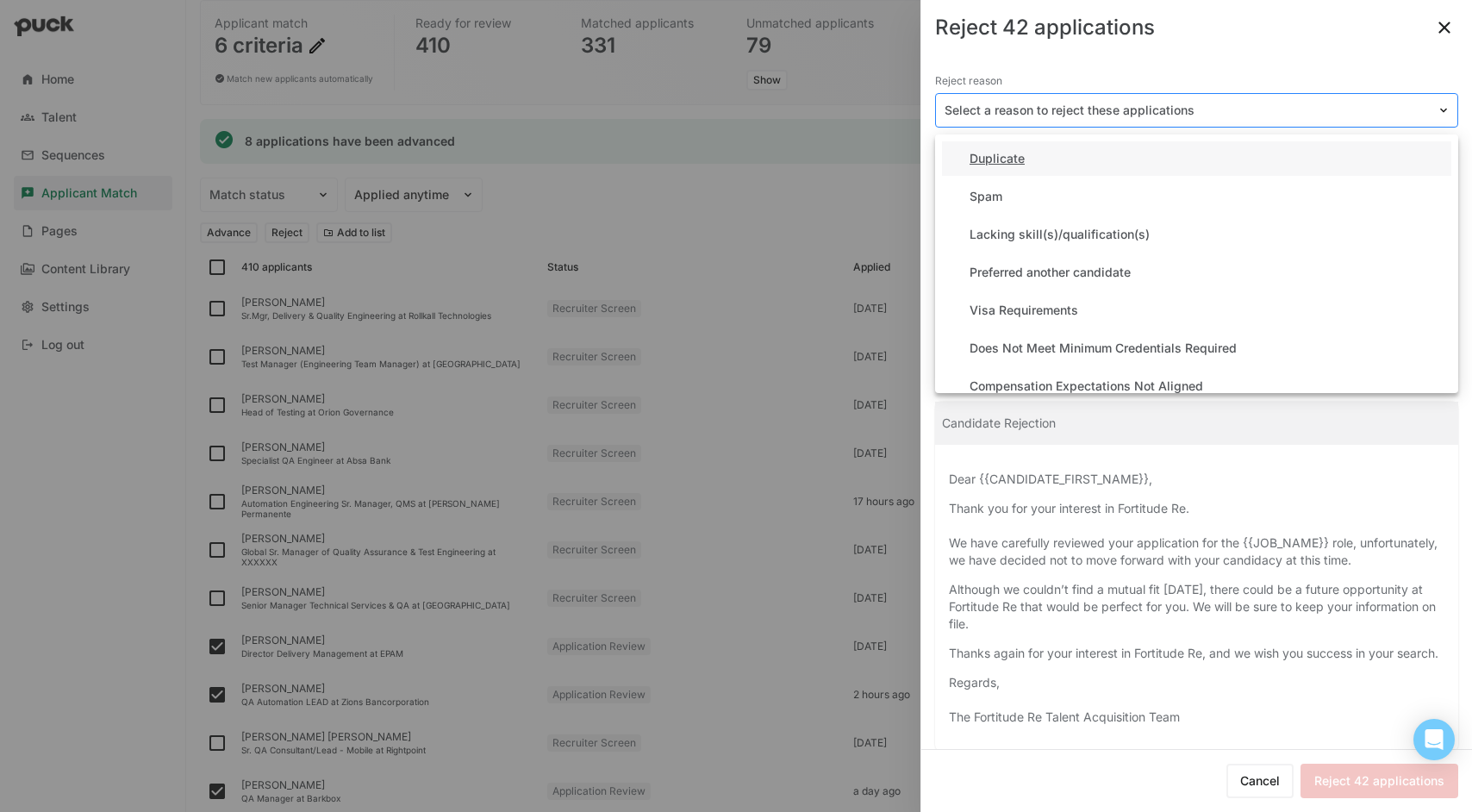
click at [1436, 105] on img at bounding box center [1444, 110] width 14 height 14
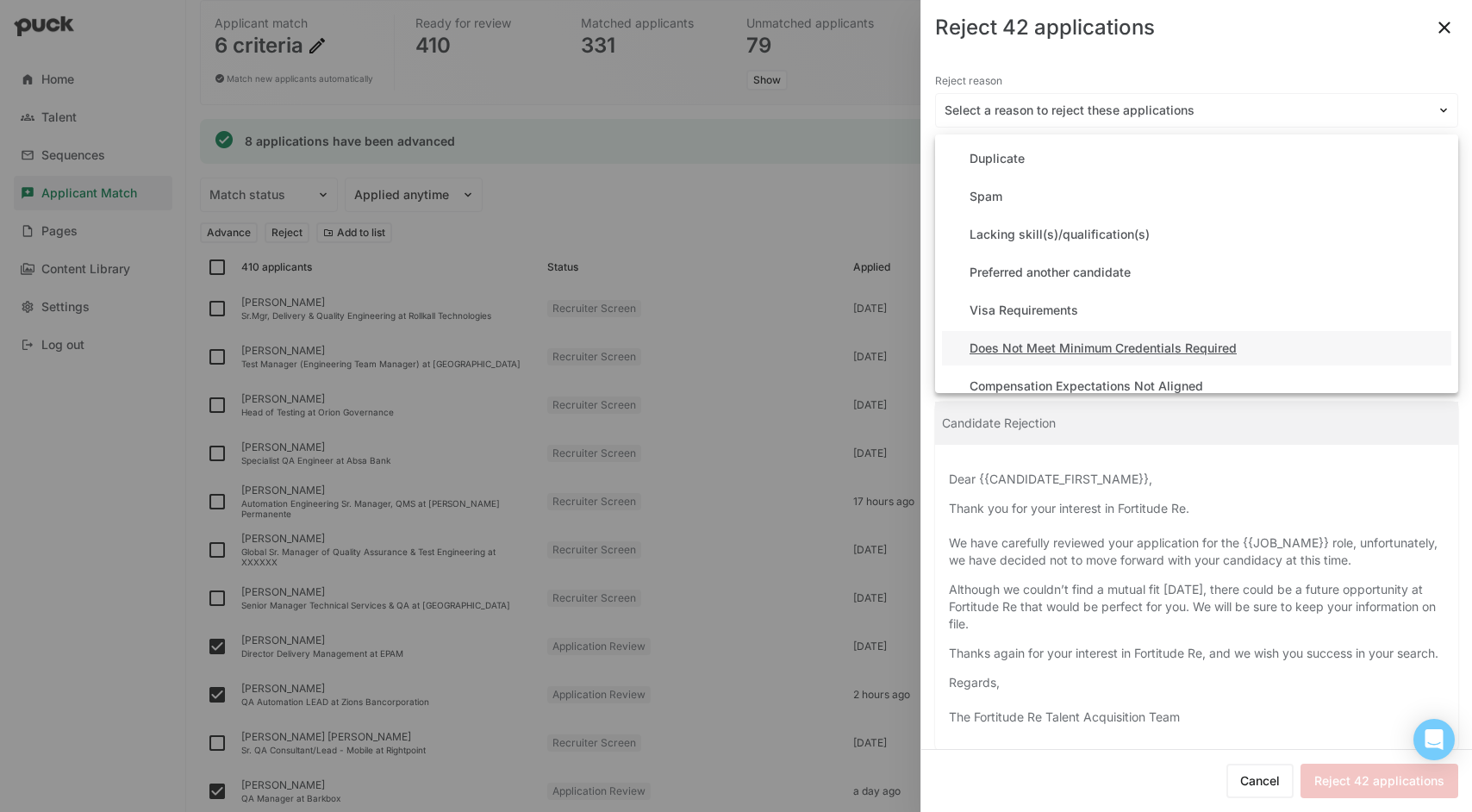
click at [1297, 344] on div "Does Not Meet Minimum Credentials Required" at bounding box center [1196, 347] width 509 height 35
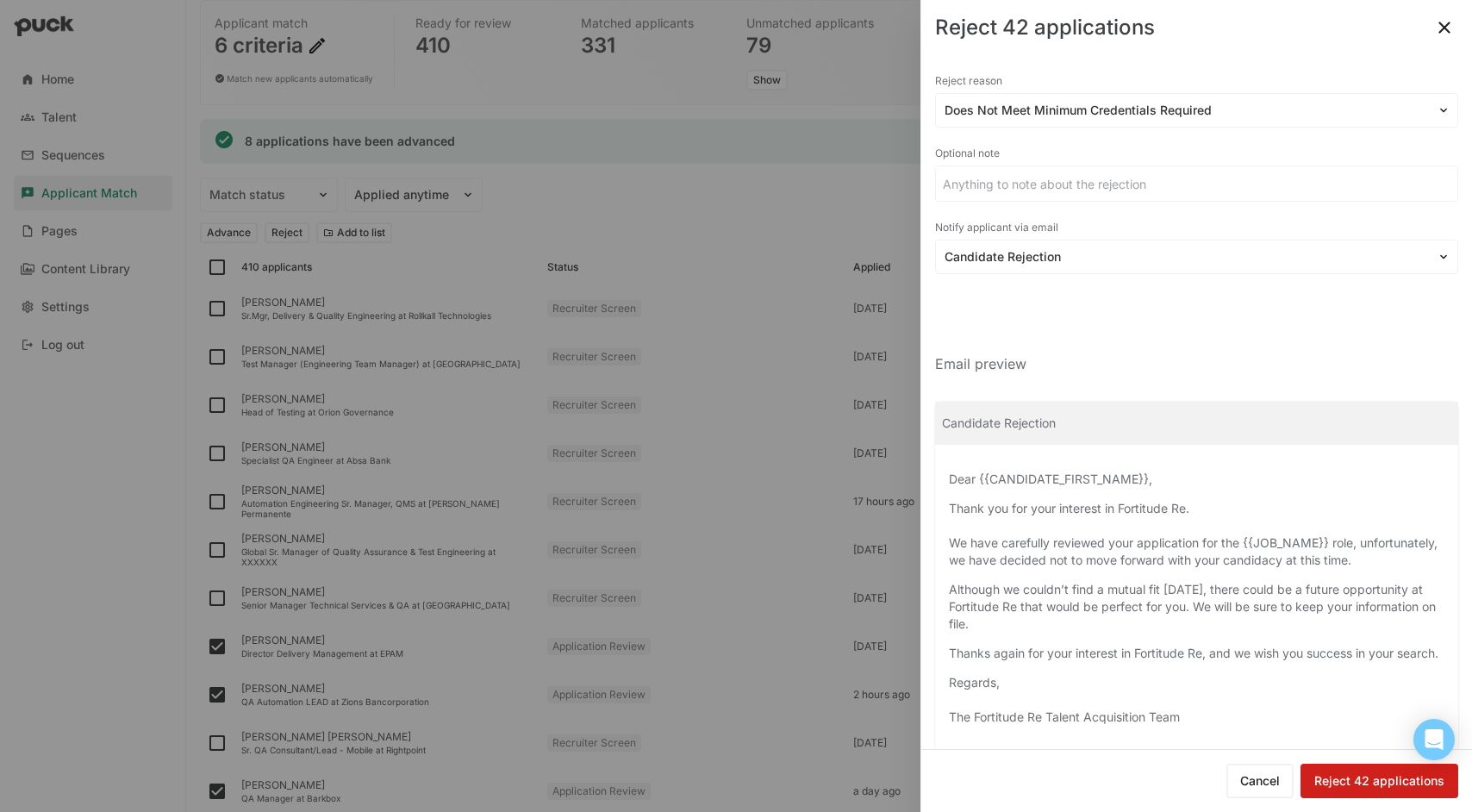
click at [1361, 774] on button "Reject 42 applications" at bounding box center [1380, 780] width 158 height 35
checkbox input "false"
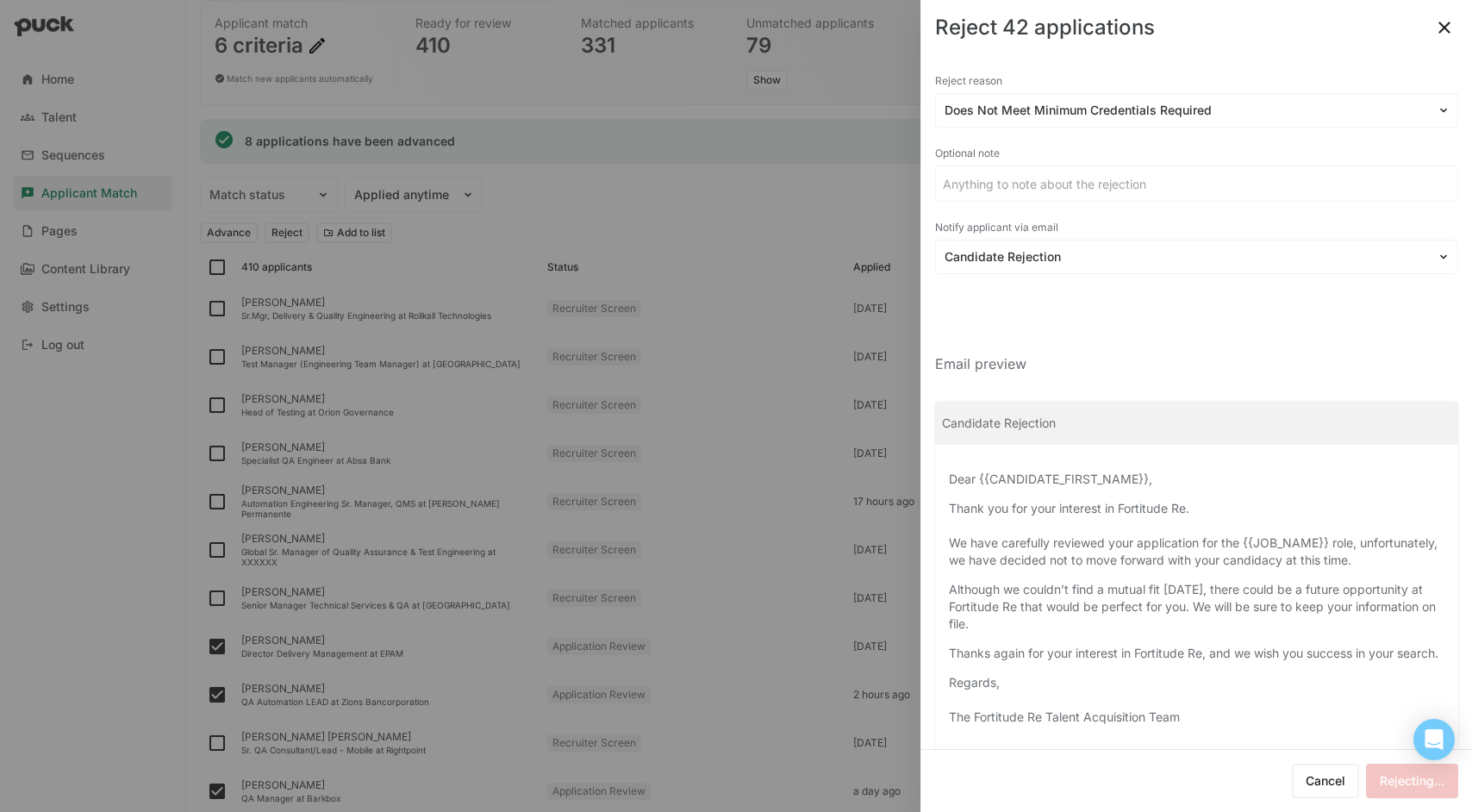
checkbox input "false"
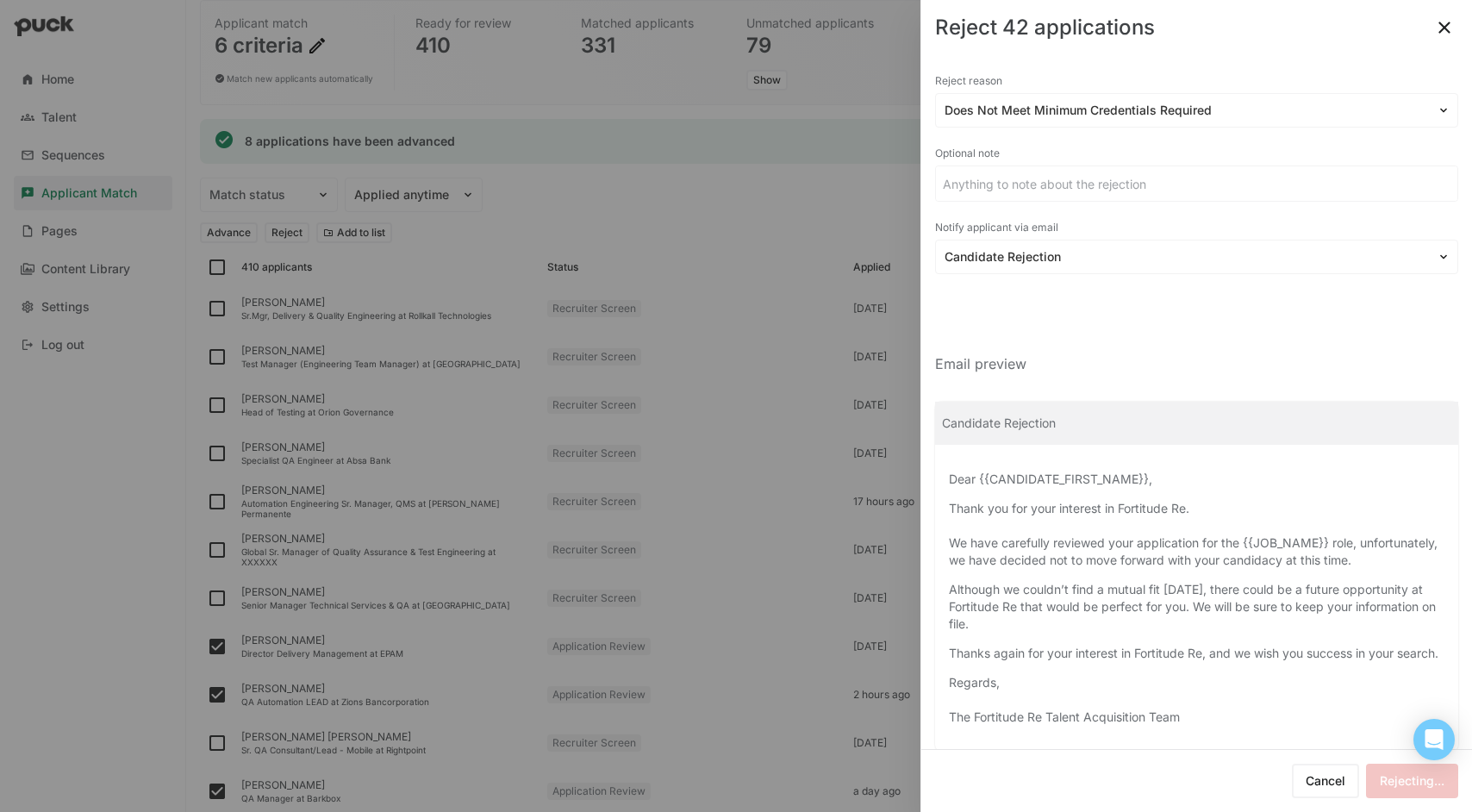
checkbox input "false"
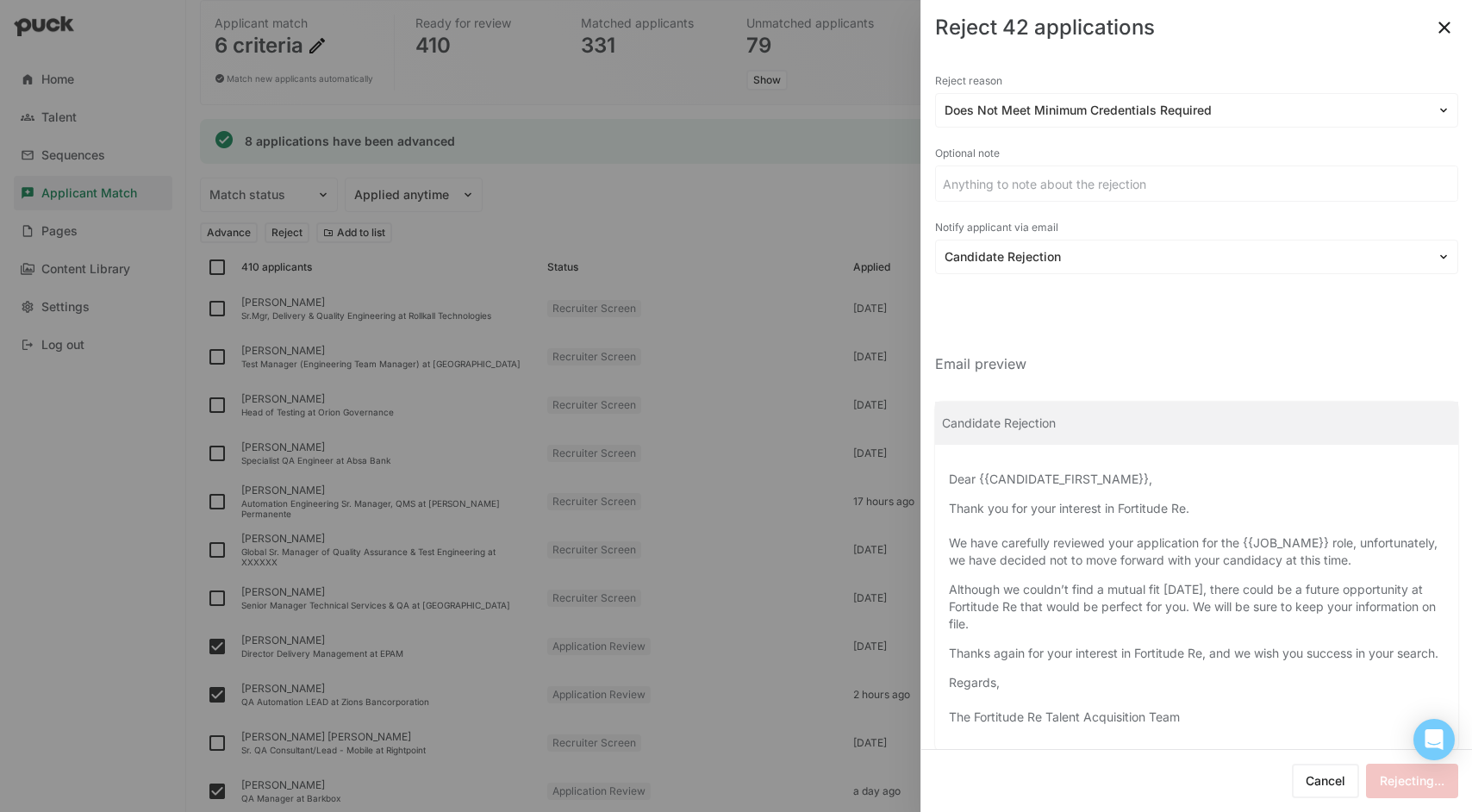
checkbox input "false"
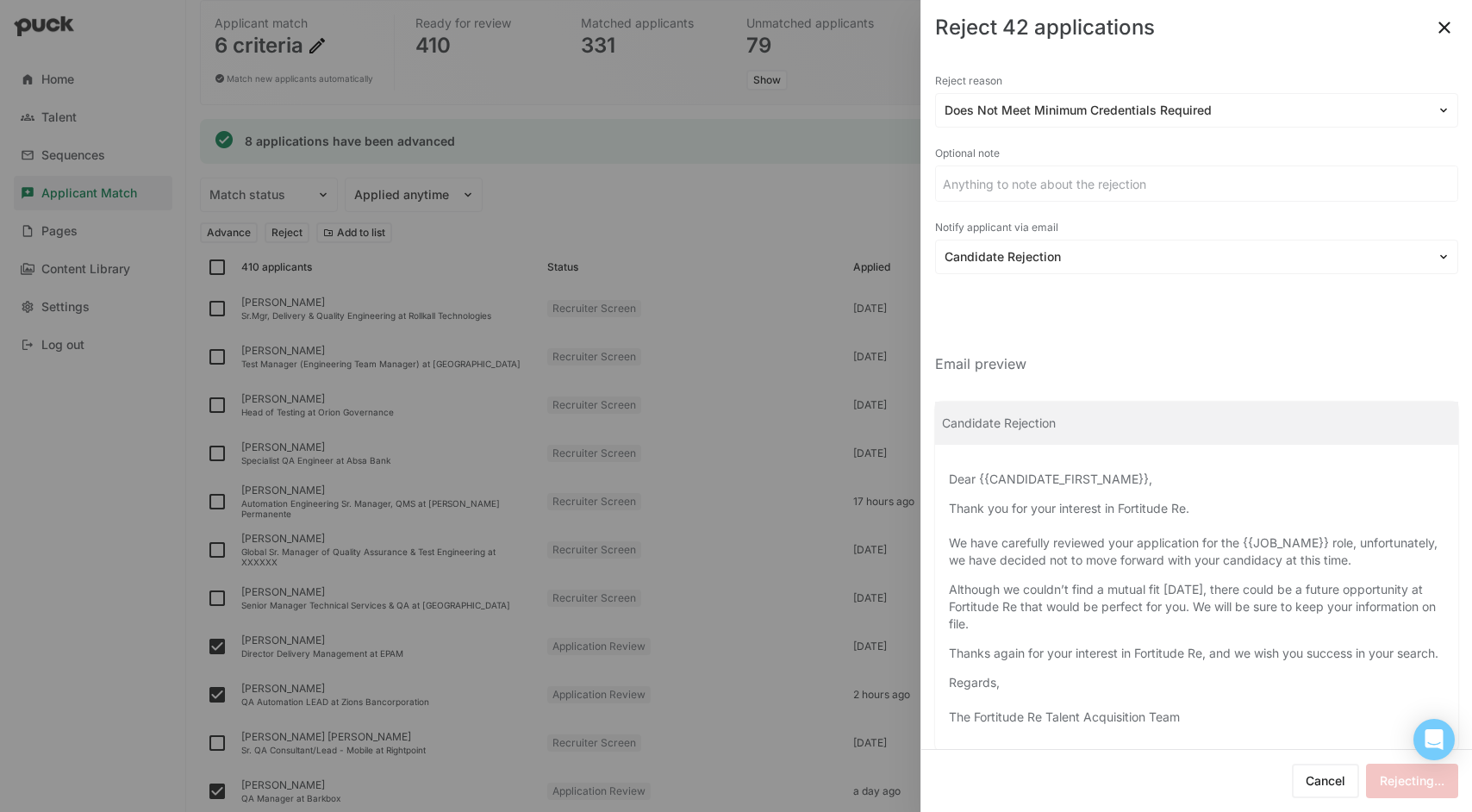
checkbox input "false"
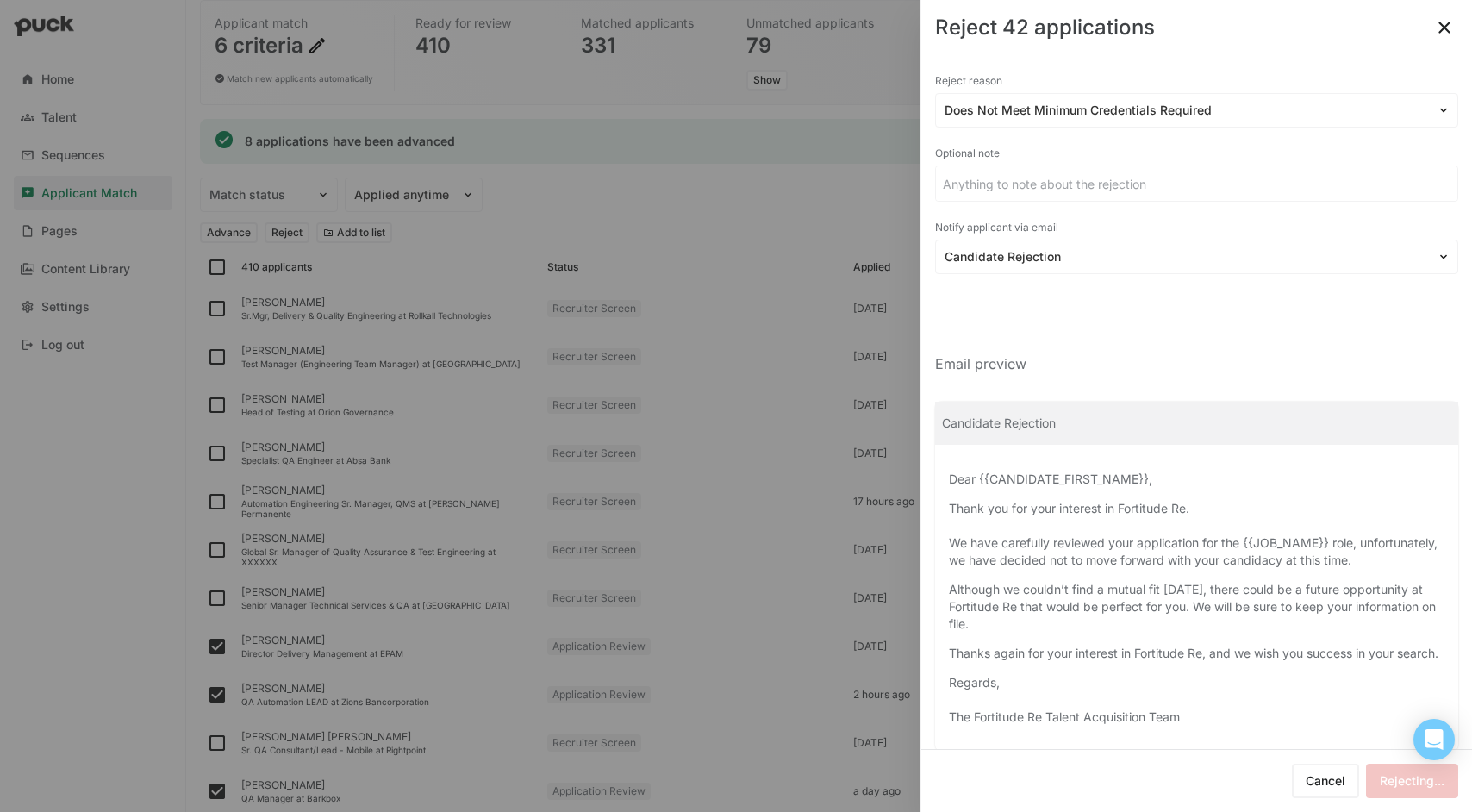
checkbox input "false"
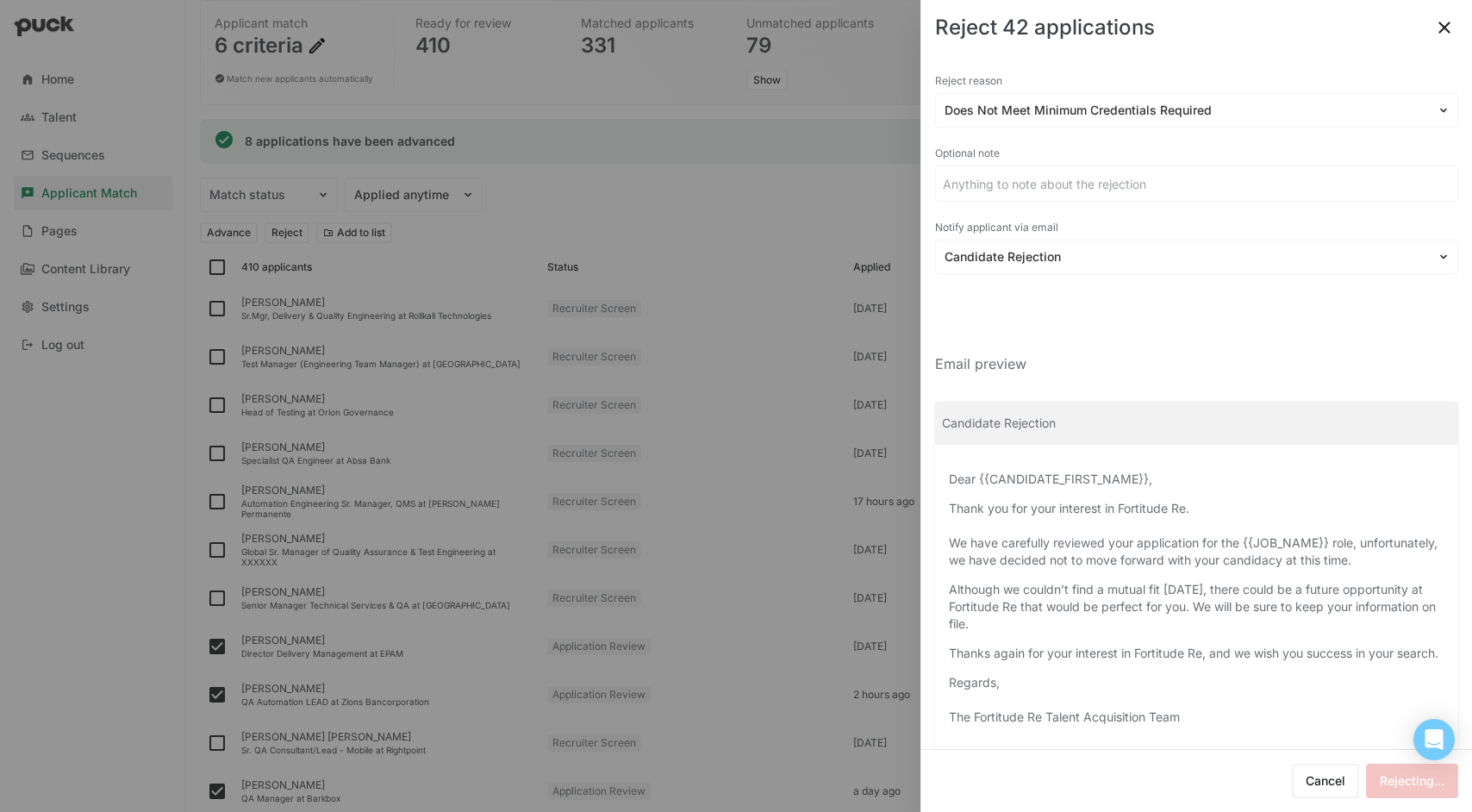
checkbox input "false"
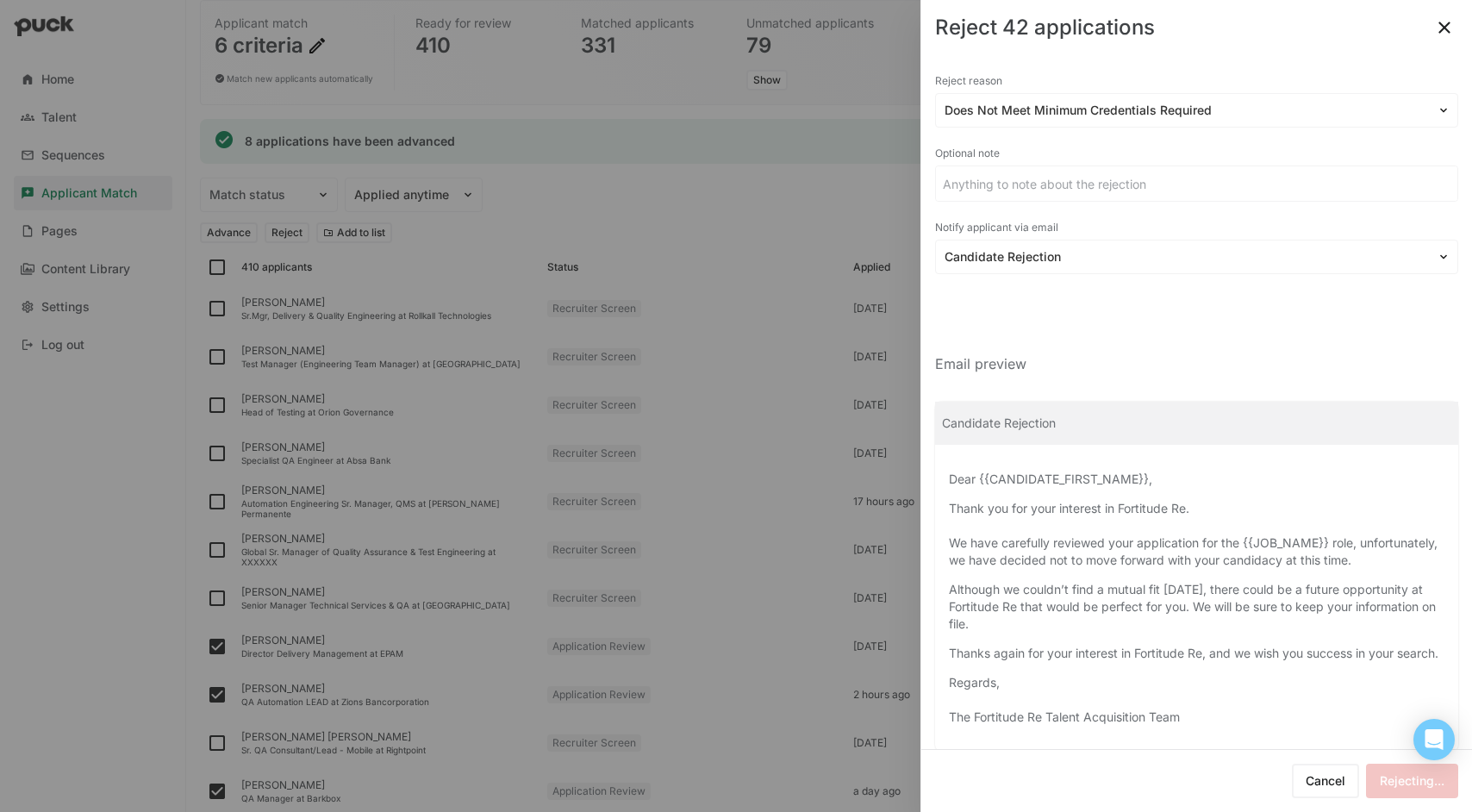
checkbox input "false"
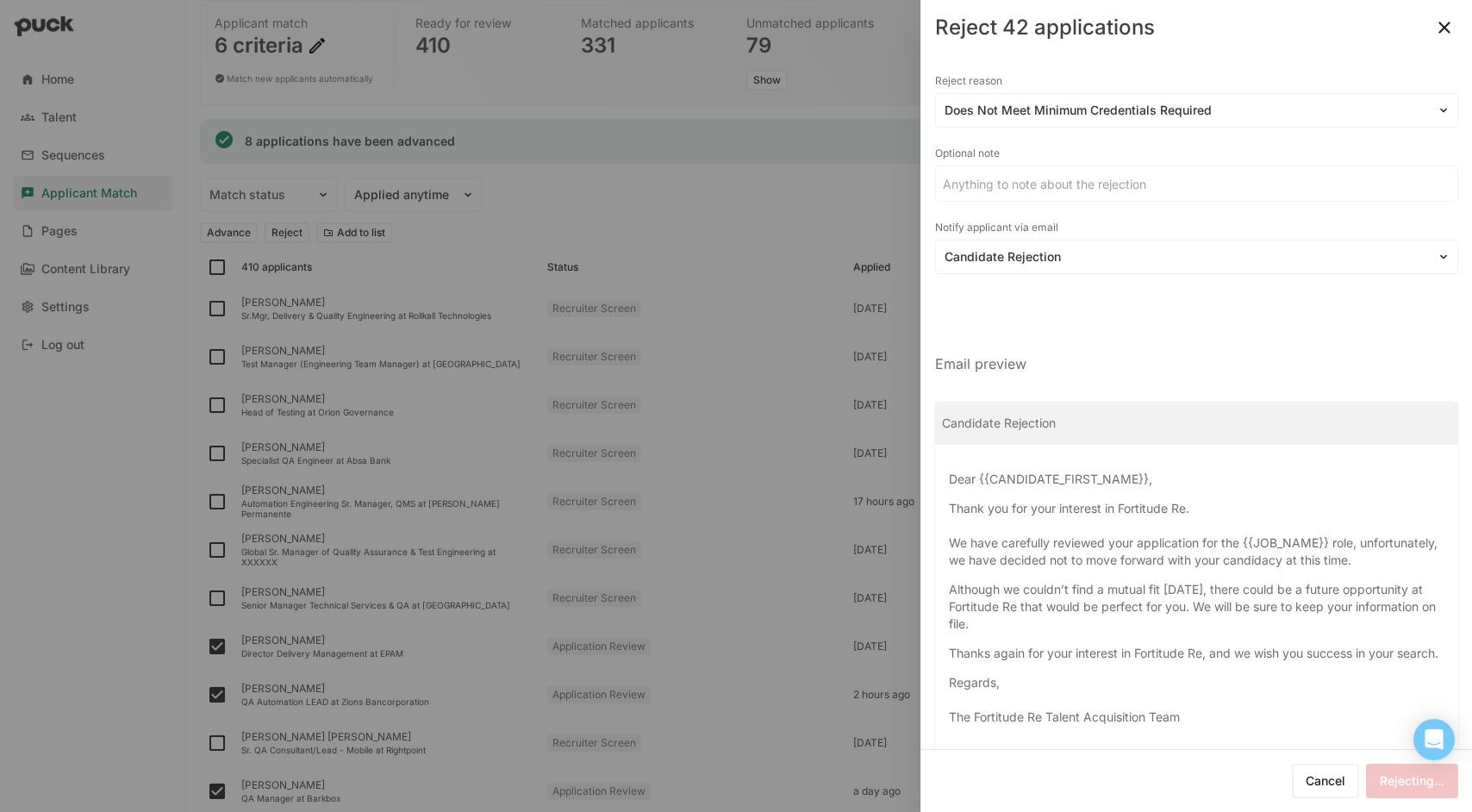
checkbox input "false"
